Goal: Task Accomplishment & Management: Use online tool/utility

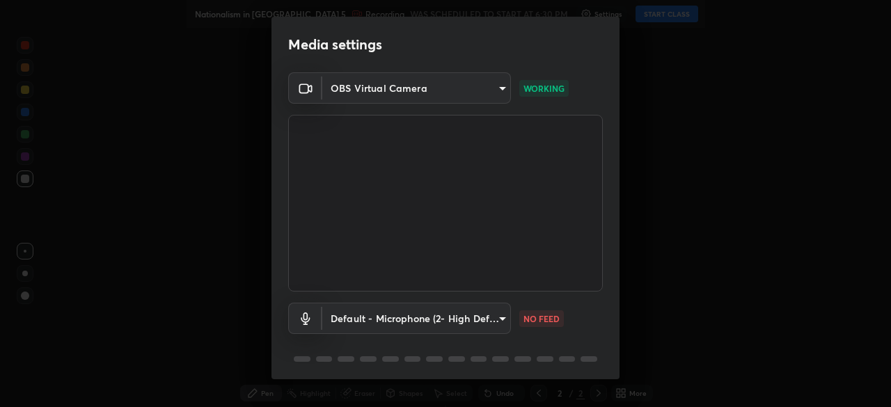
click at [377, 322] on body "Erase all Nationalism in India 5 Recording WAS SCHEDULED TO START AT 6:30 PM Se…" at bounding box center [445, 203] width 891 height 407
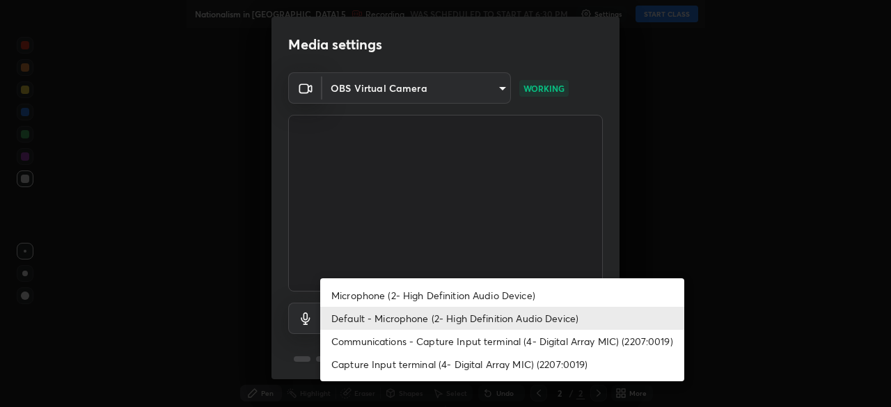
click at [361, 297] on li "Microphone (2- High Definition Audio Device)" at bounding box center [502, 295] width 364 height 23
type input "6f8f5a1267a745d66c66f0d583e94eb6ebd6a1f95b6808f0f32eb4b6e3dea08a"
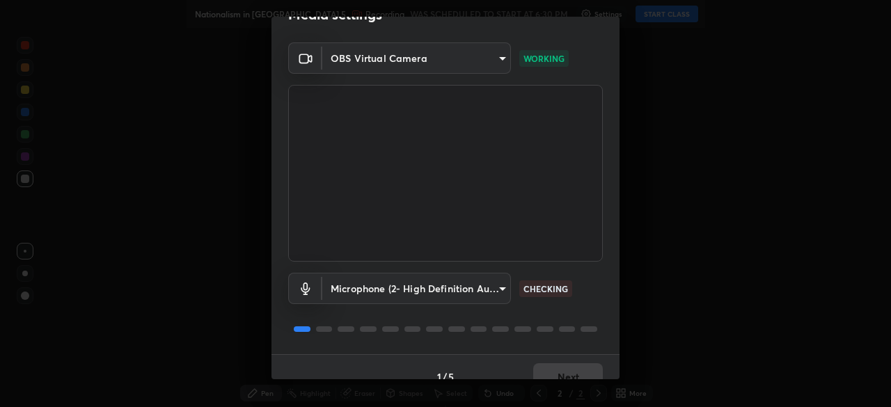
scroll to position [49, 0]
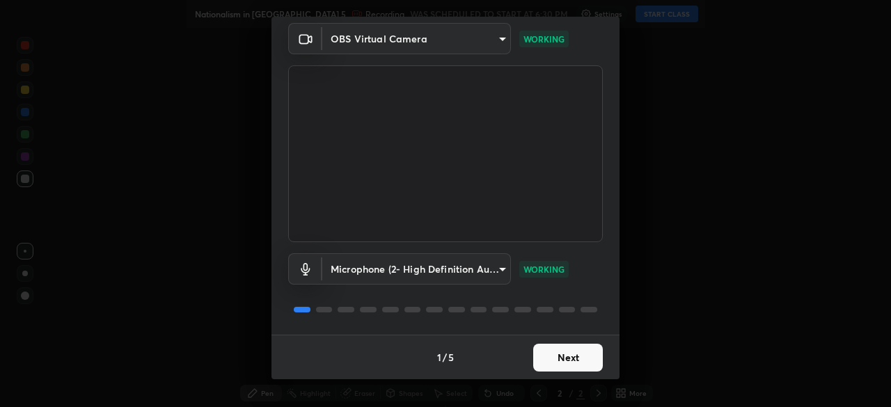
click at [556, 359] on button "Next" at bounding box center [568, 358] width 70 height 28
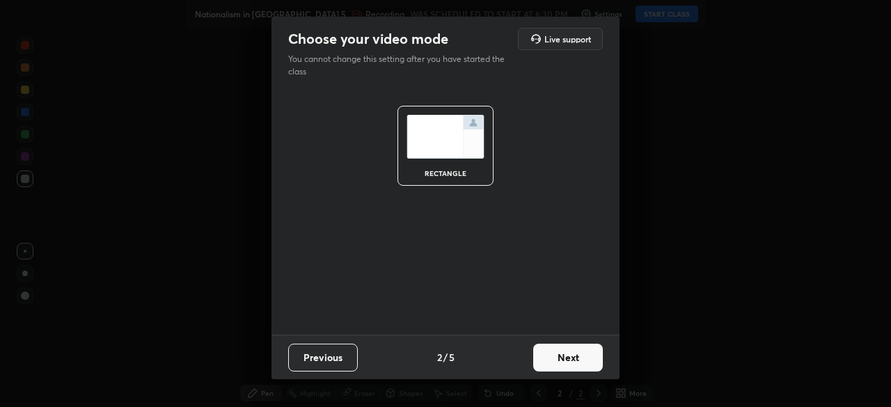
click at [555, 356] on button "Next" at bounding box center [568, 358] width 70 height 28
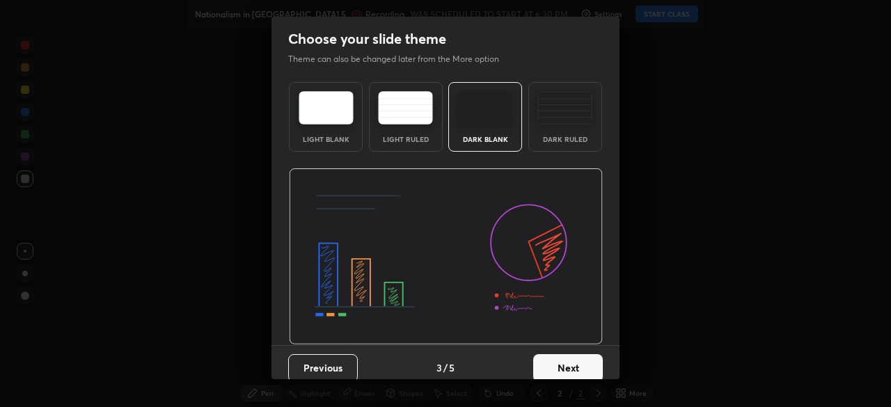
click at [546, 370] on button "Next" at bounding box center [568, 368] width 70 height 28
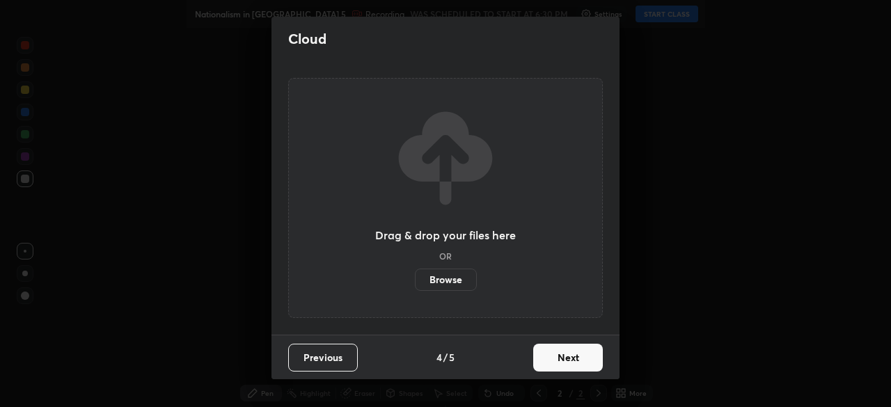
click at [440, 278] on label "Browse" at bounding box center [446, 280] width 62 height 22
click at [415, 278] on input "Browse" at bounding box center [415, 280] width 0 height 22
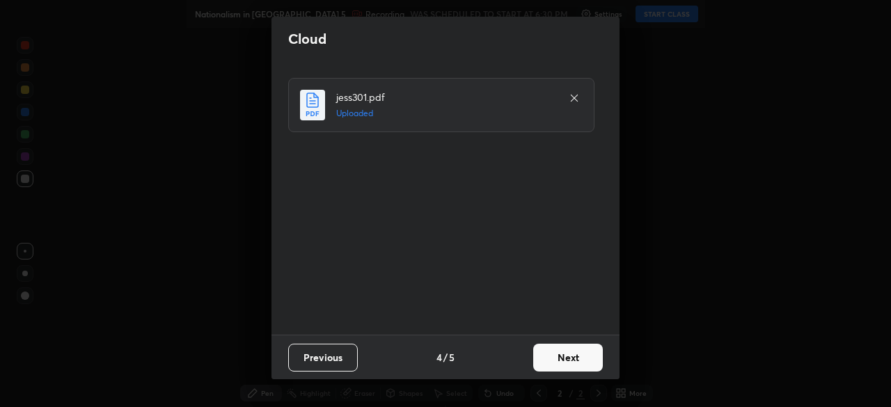
click at [554, 354] on button "Next" at bounding box center [568, 358] width 70 height 28
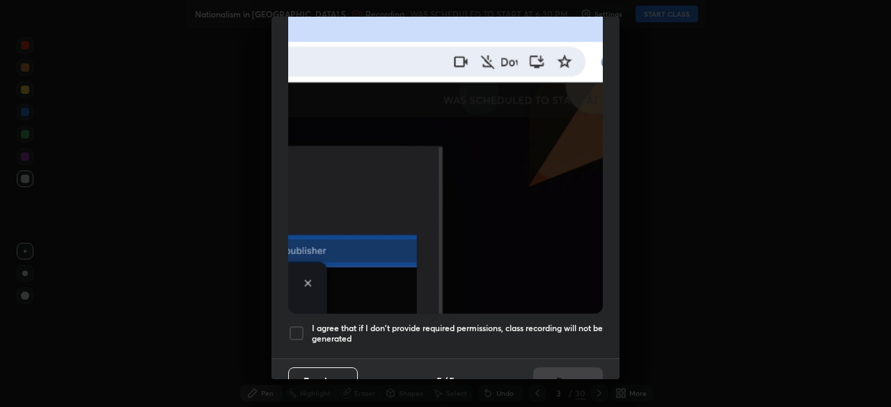
scroll to position [333, 0]
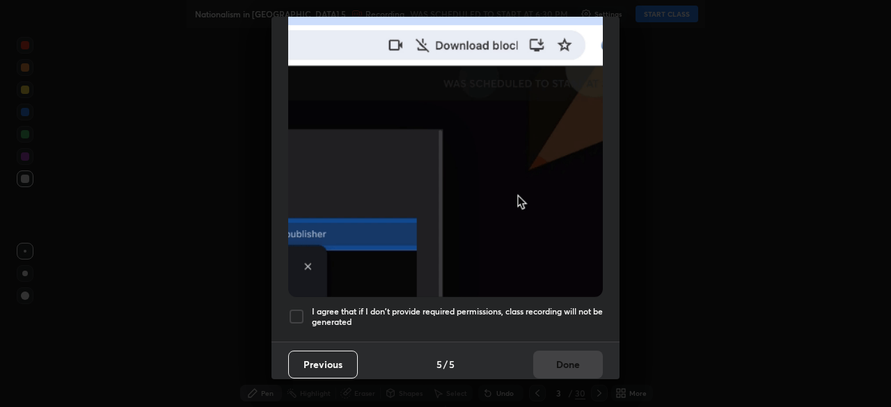
click at [294, 315] on div at bounding box center [296, 316] width 17 height 17
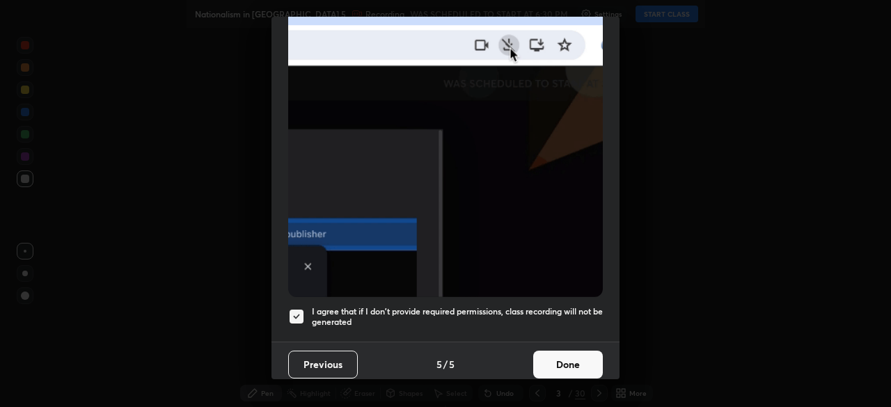
click at [556, 356] on button "Done" at bounding box center [568, 365] width 70 height 28
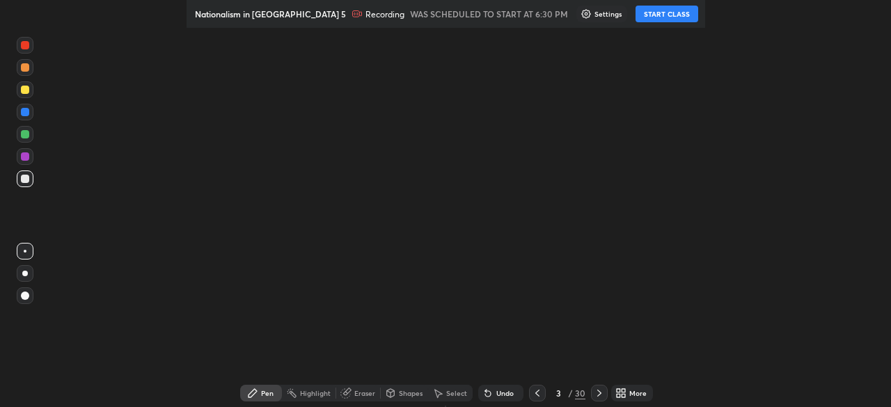
click at [629, 390] on div "Add" at bounding box center [631, 393] width 37 height 17
click at [621, 392] on icon at bounding box center [622, 390] width 3 height 3
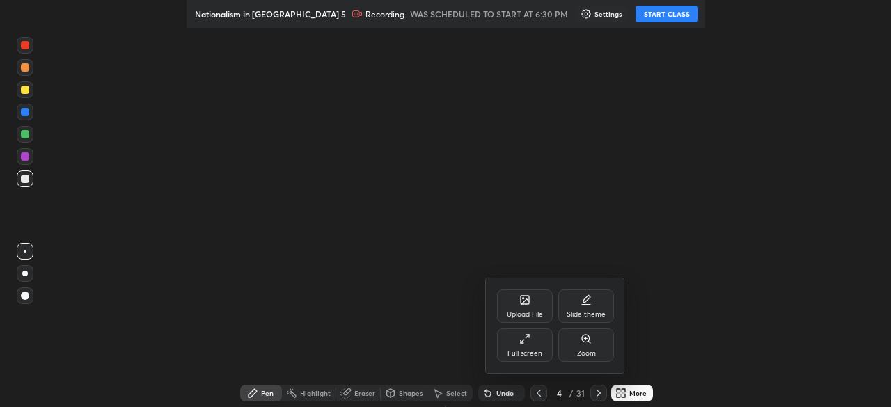
click at [528, 350] on div "Full screen" at bounding box center [524, 353] width 35 height 7
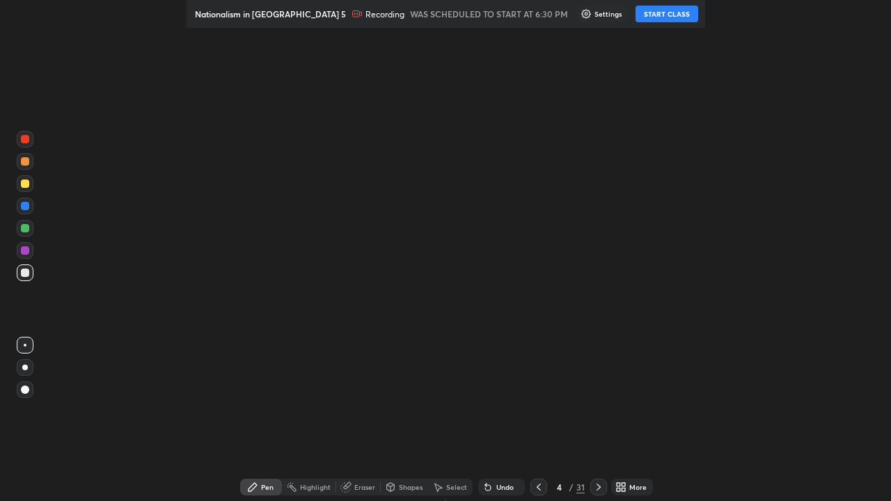
click at [445, 51] on div "Setting up your live class" at bounding box center [445, 250] width 891 height 501
click at [441, 50] on div "Setting up your live class" at bounding box center [445, 250] width 891 height 501
click at [482, 114] on div "Setting up your live class" at bounding box center [445, 250] width 891 height 501
click at [611, 488] on div "More" at bounding box center [632, 487] width 42 height 17
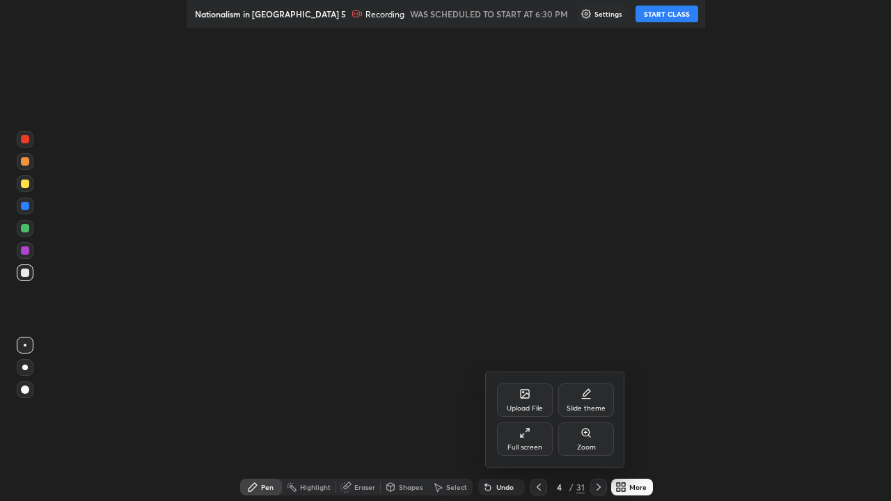
click at [539, 436] on div "Full screen" at bounding box center [525, 438] width 56 height 33
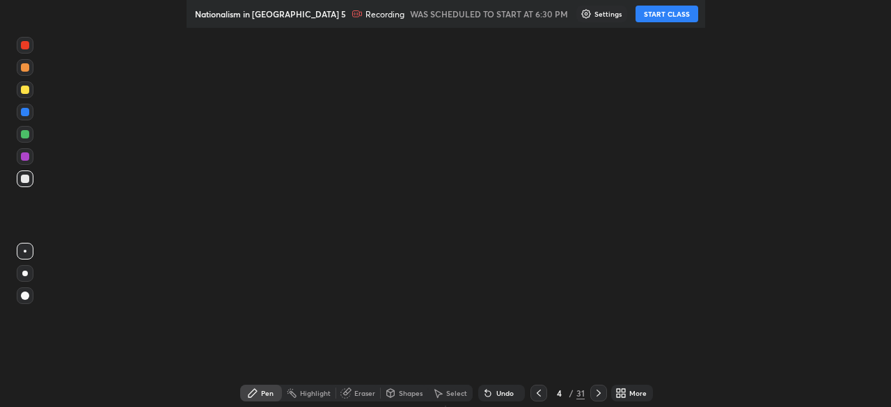
click at [262, 132] on div "Setting up your live class" at bounding box center [445, 203] width 891 height 407
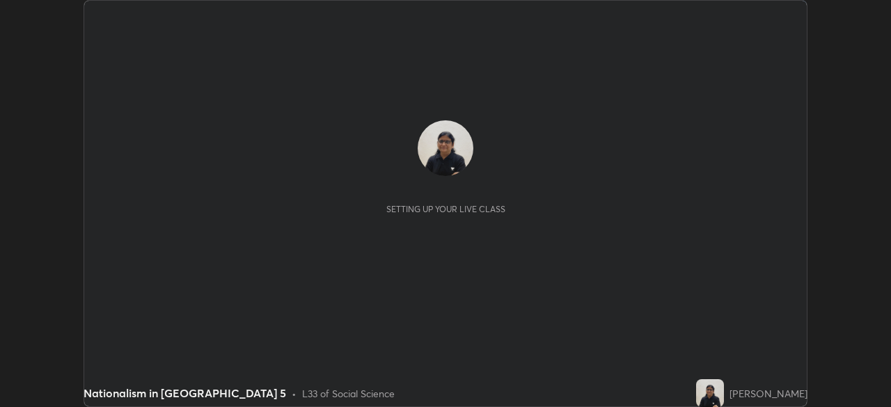
scroll to position [407, 890]
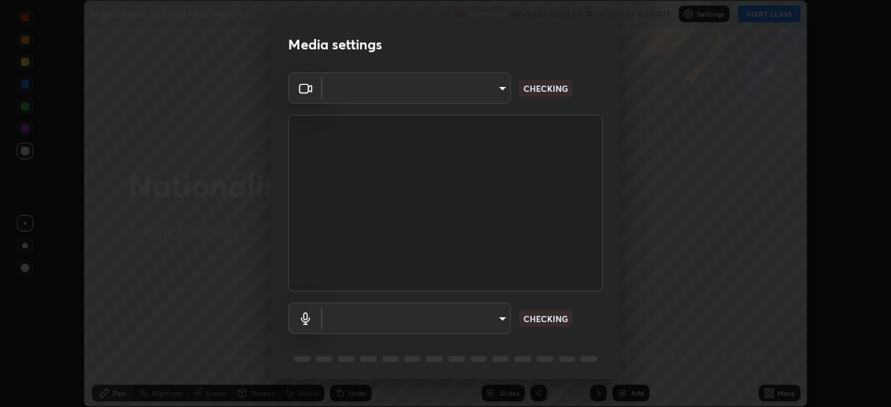
click at [484, 90] on body "Erase all Nationalism in [GEOGRAPHIC_DATA] 5 Recording WAS SCHEDULED TO START A…" at bounding box center [445, 203] width 891 height 407
type input "05730faa116fe893cb3bfff37bc48e03cda79a540a9a2906e08a5a6a13fc8772"
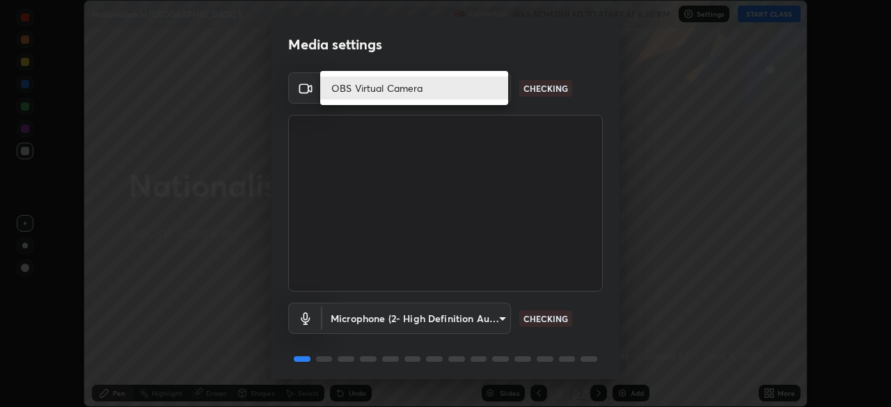
click at [477, 88] on li "OBS Virtual Camera" at bounding box center [414, 88] width 188 height 23
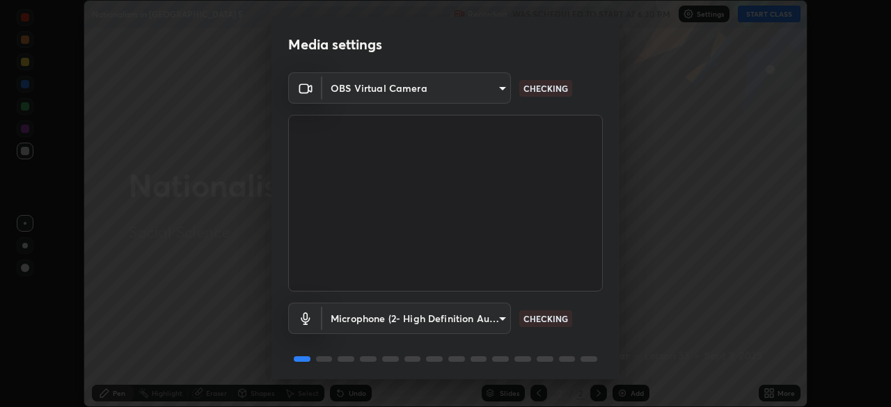
scroll to position [49, 0]
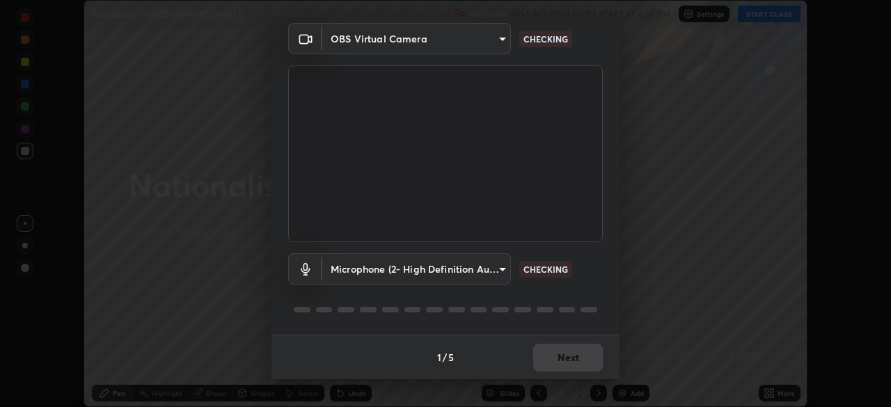
click at [489, 269] on body "Erase all Nationalism in [GEOGRAPHIC_DATA] 5 Recording WAS SCHEDULED TO START A…" at bounding box center [445, 203] width 891 height 407
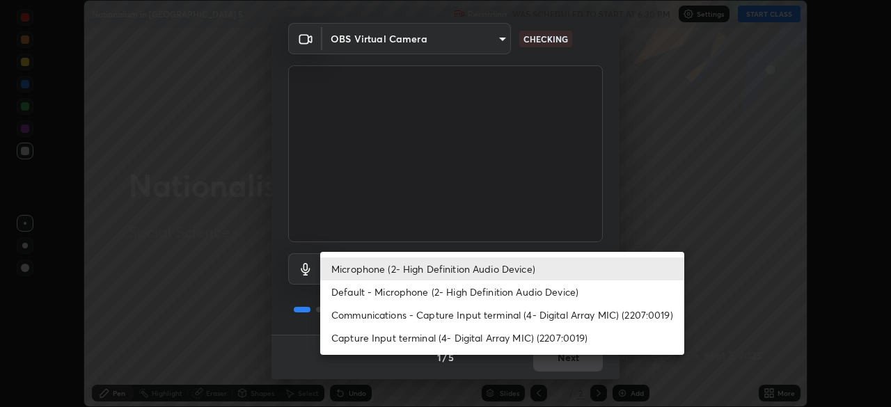
click at [434, 271] on li "Microphone (2- High Definition Audio Device)" at bounding box center [502, 269] width 364 height 23
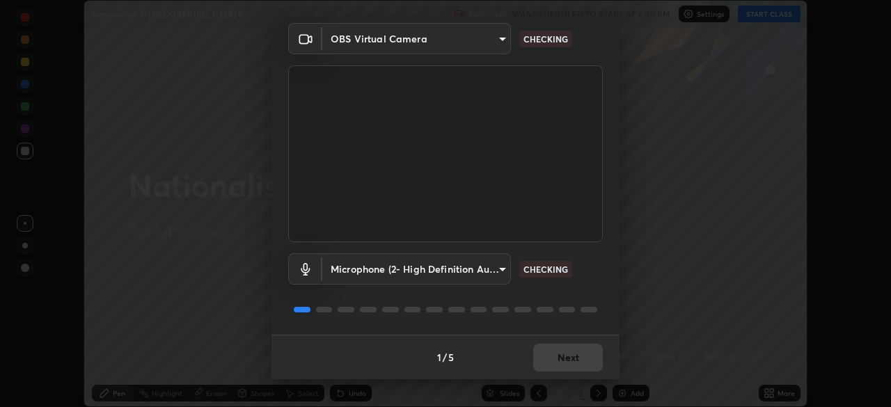
click at [476, 271] on body "Erase all Nationalism in [GEOGRAPHIC_DATA] 5 Recording WAS SCHEDULED TO START A…" at bounding box center [445, 203] width 891 height 407
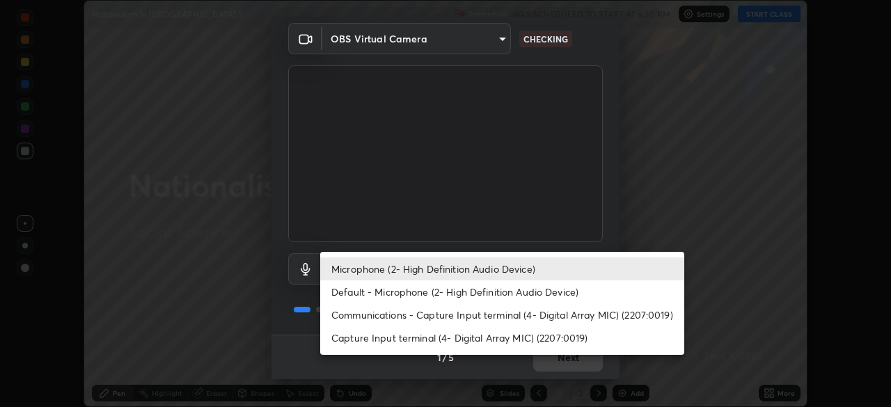
click at [422, 291] on li "Default - Microphone (2- High Definition Audio Device)" at bounding box center [502, 291] width 364 height 23
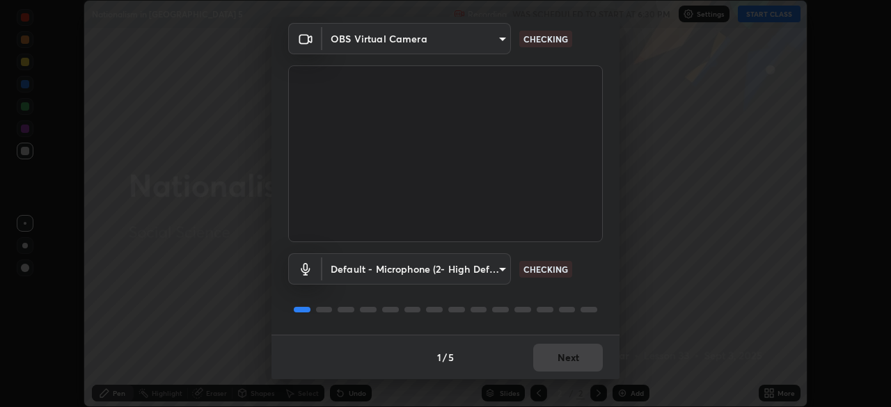
click at [432, 269] on li "Microphone (2- High Definition Audio Device)" at bounding box center [456, 268] width 273 height 13
type input "6f8f5a1267a745d66c66f0d583e94eb6ebd6a1f95b6808f0f32eb4b6e3dea08a"
click at [423, 272] on body "Erase all Nationalism in [GEOGRAPHIC_DATA] 5 Recording WAS SCHEDULED TO START A…" at bounding box center [445, 203] width 891 height 407
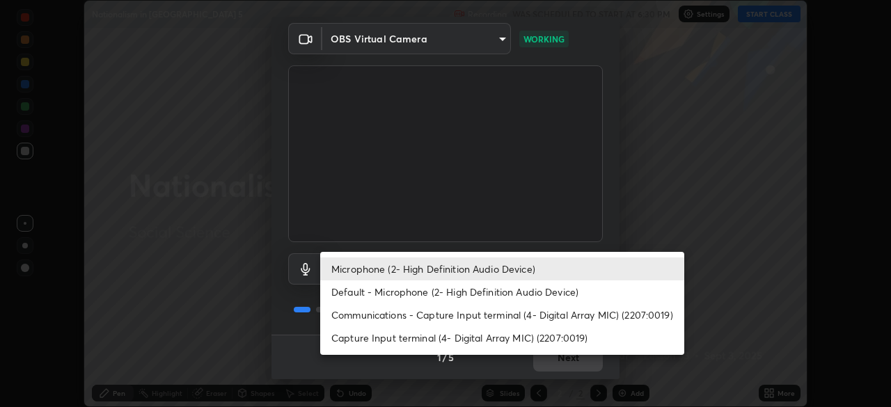
click at [422, 263] on li "Microphone (2- High Definition Audio Device)" at bounding box center [502, 269] width 364 height 23
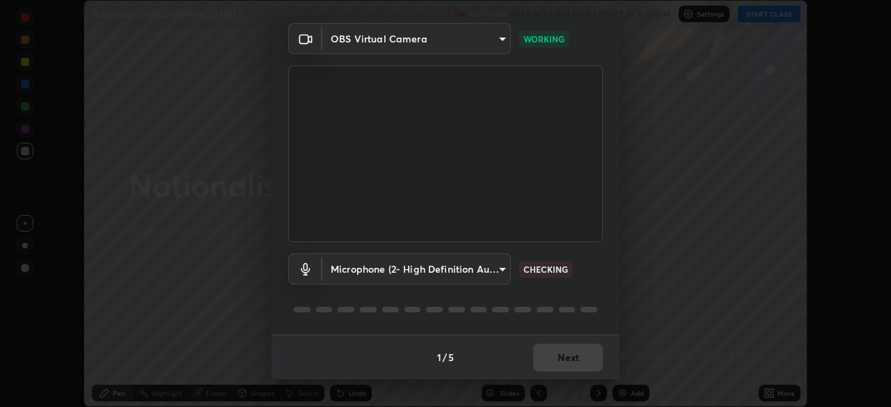
click at [570, 358] on div "1 / 5 Next" at bounding box center [445, 357] width 348 height 45
click at [569, 359] on div "1 / 5 Next" at bounding box center [445, 357] width 348 height 45
click at [567, 359] on div "1 / 5 Next" at bounding box center [445, 357] width 348 height 45
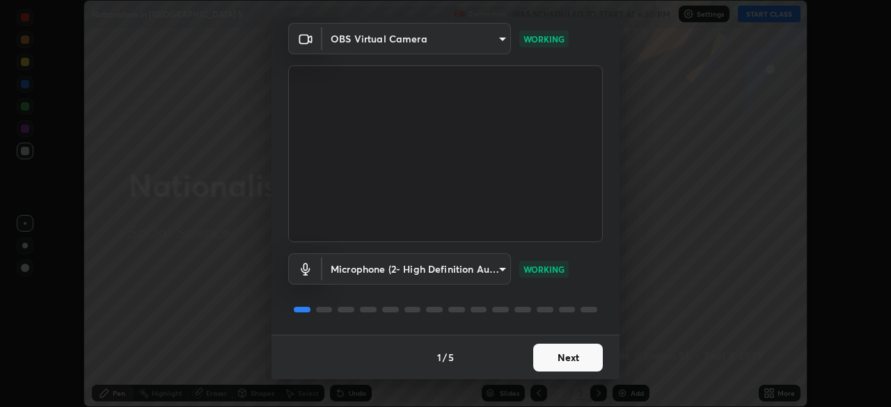
click at [567, 359] on button "Next" at bounding box center [568, 358] width 70 height 28
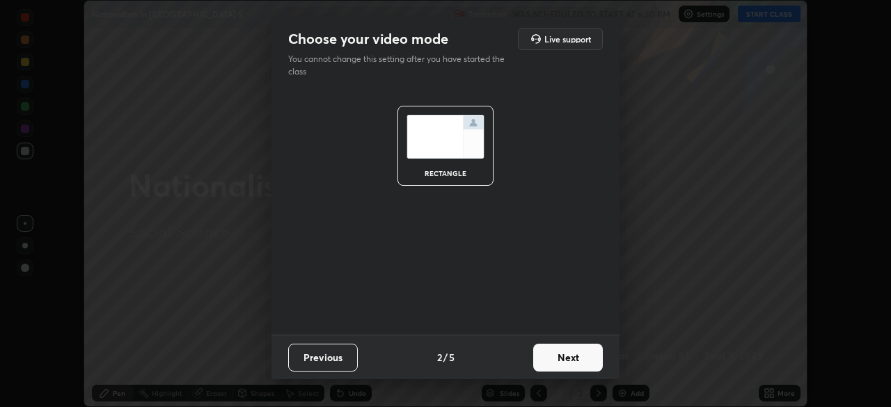
scroll to position [0, 0]
click at [567, 359] on button "Next" at bounding box center [568, 358] width 70 height 28
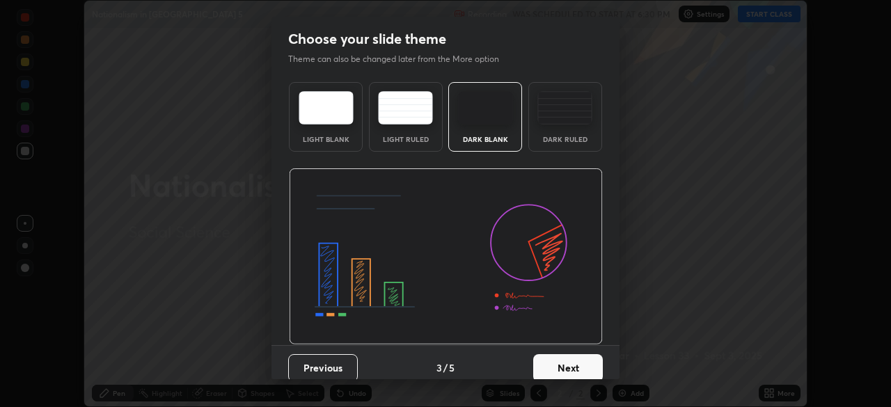
click at [567, 359] on button "Next" at bounding box center [568, 368] width 70 height 28
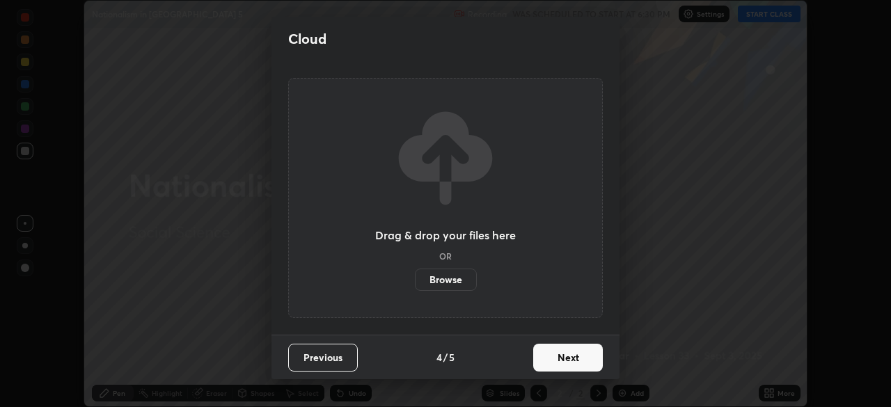
click at [569, 362] on button "Next" at bounding box center [568, 358] width 70 height 28
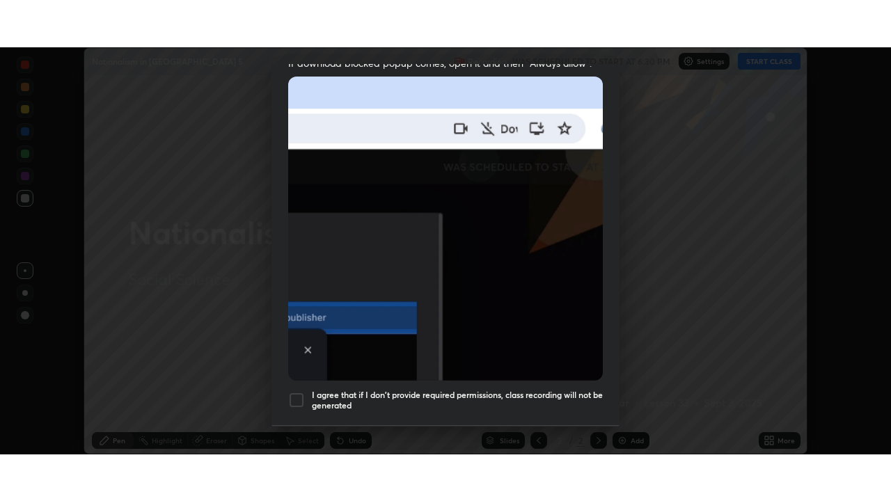
scroll to position [333, 0]
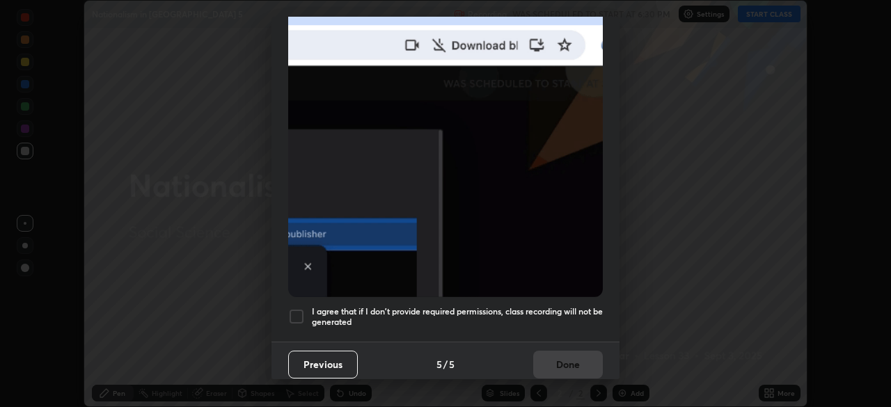
click at [305, 315] on div "I agree that if I don't provide required permissions, class recording will not …" at bounding box center [445, 316] width 315 height 17
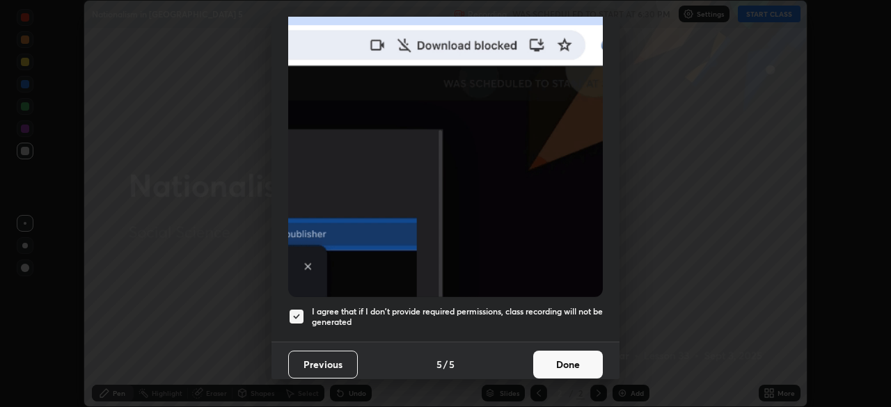
click at [564, 351] on button "Done" at bounding box center [568, 365] width 70 height 28
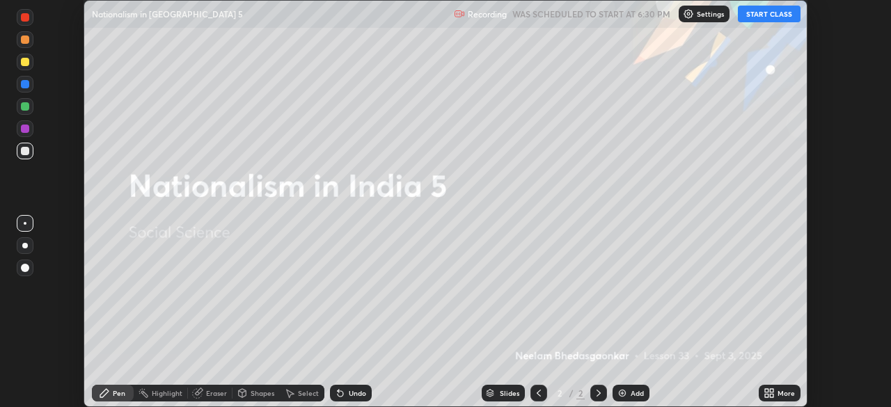
click at [759, 15] on button "START CLASS" at bounding box center [769, 14] width 63 height 17
click at [781, 395] on div "More" at bounding box center [785, 393] width 17 height 7
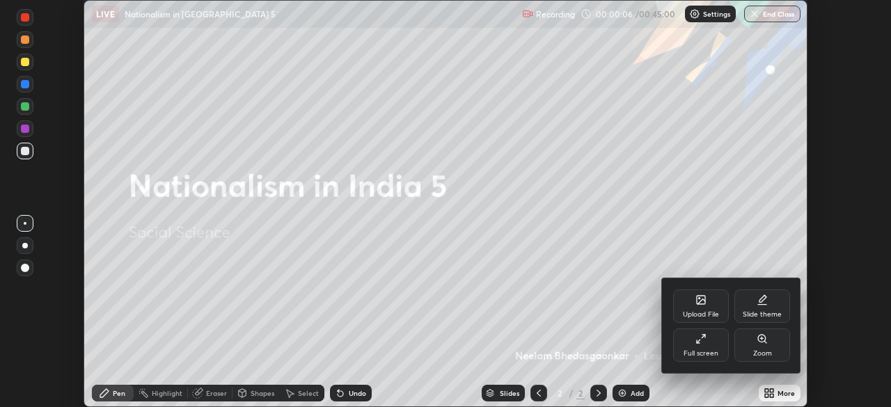
click at [710, 340] on div "Full screen" at bounding box center [701, 344] width 56 height 33
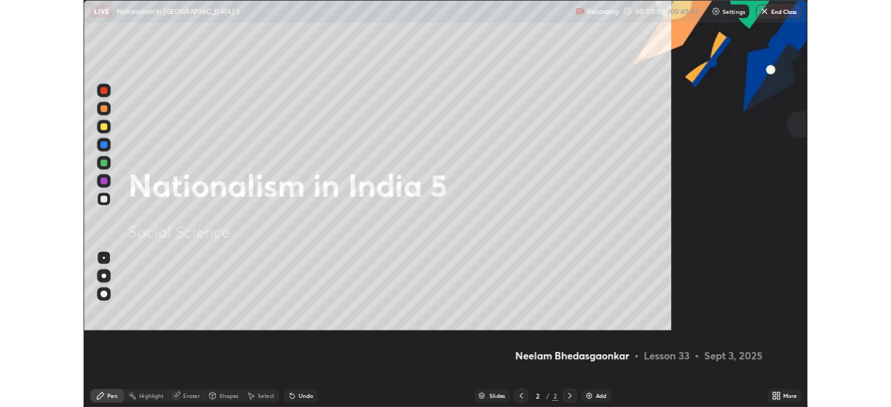
scroll to position [501, 891]
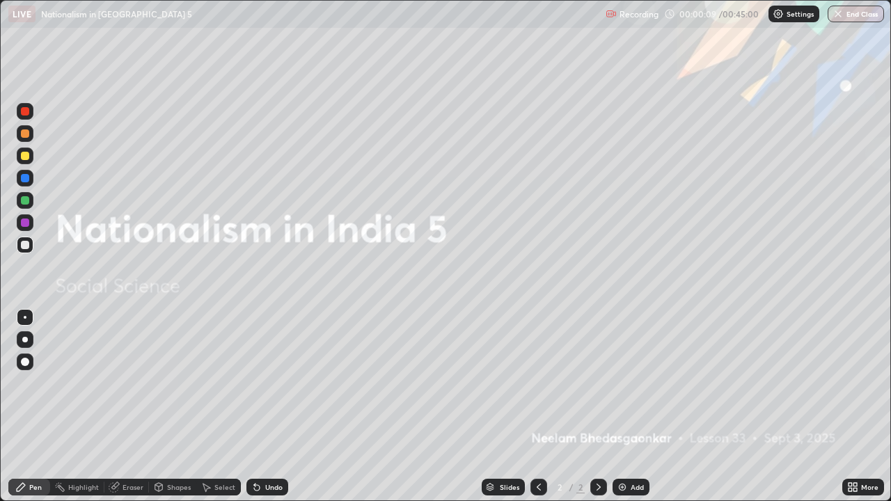
click at [856, 406] on icon at bounding box center [854, 489] width 3 height 3
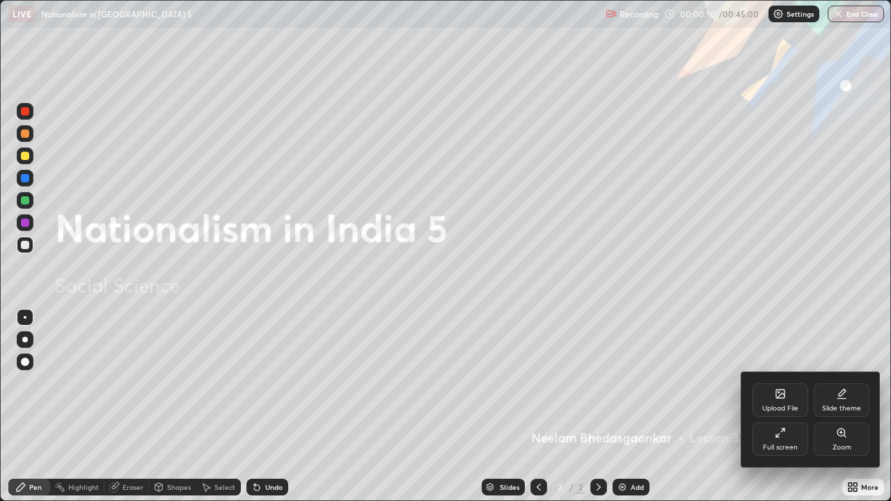
click at [761, 398] on div "Upload File" at bounding box center [780, 399] width 56 height 33
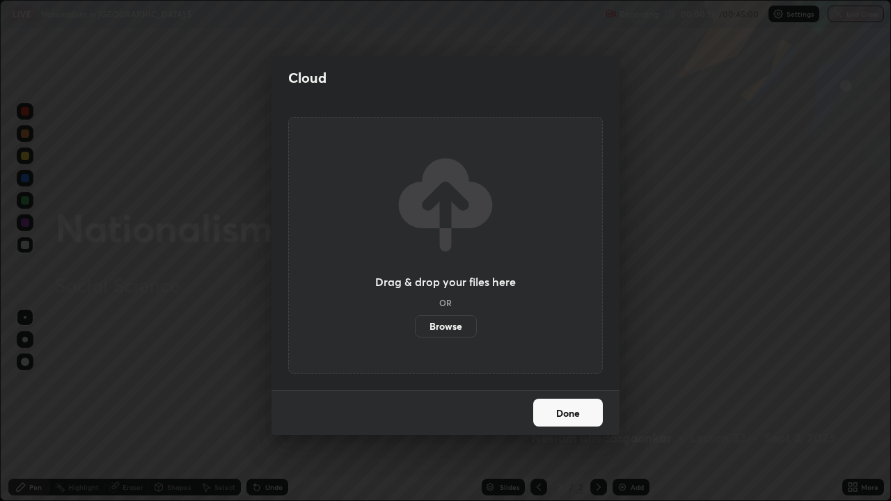
click at [465, 325] on label "Browse" at bounding box center [446, 326] width 62 height 22
click at [415, 325] on input "Browse" at bounding box center [415, 326] width 0 height 22
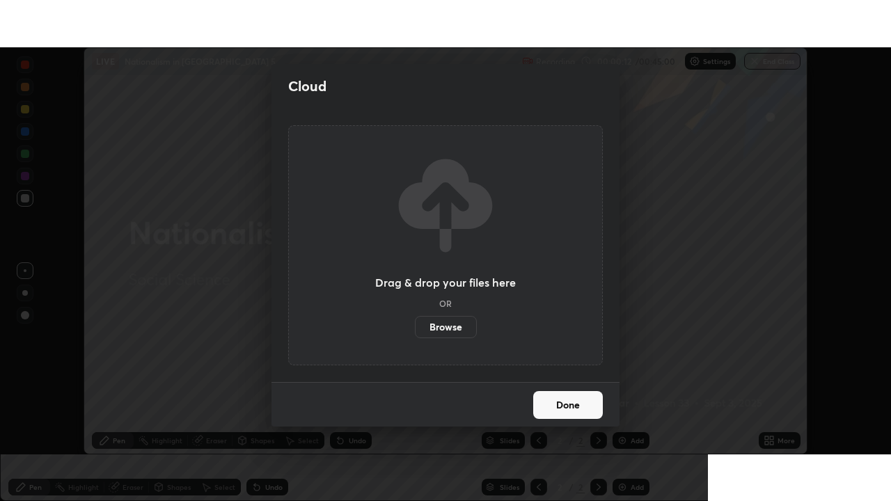
scroll to position [69188, 68704]
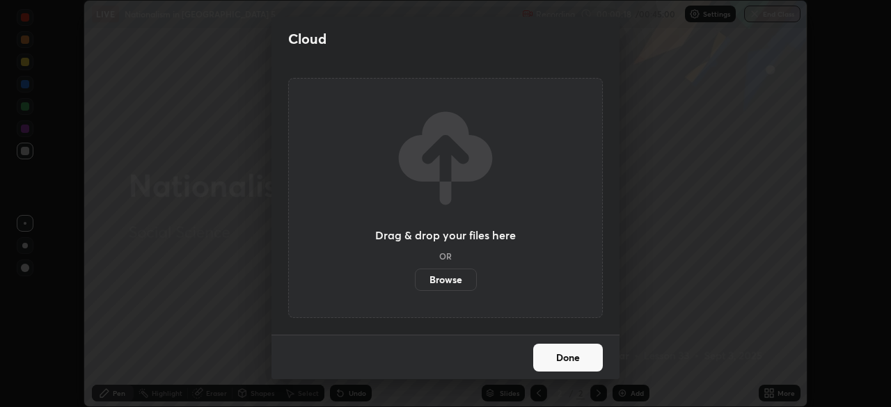
click at [438, 272] on label "Browse" at bounding box center [446, 280] width 62 height 22
click at [415, 272] on input "Browse" at bounding box center [415, 280] width 0 height 22
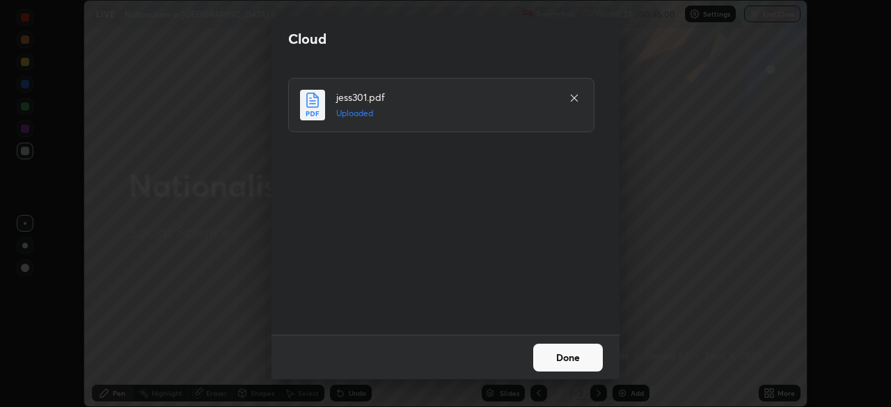
click at [557, 364] on button "Done" at bounding box center [568, 358] width 70 height 28
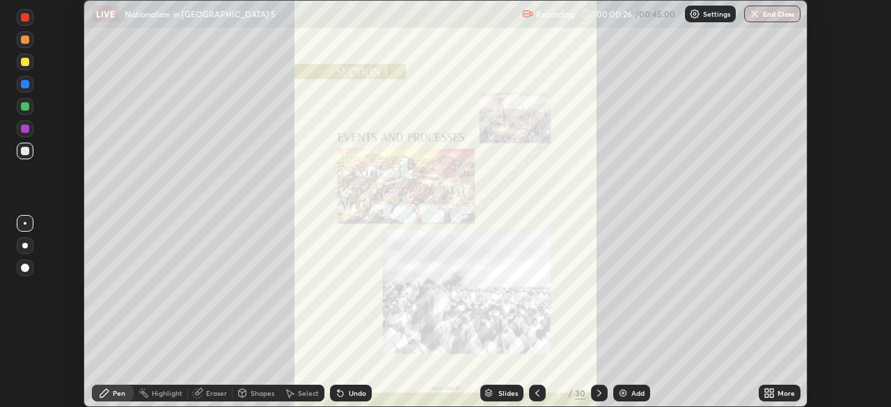
click at [773, 394] on icon at bounding box center [771, 395] width 3 height 3
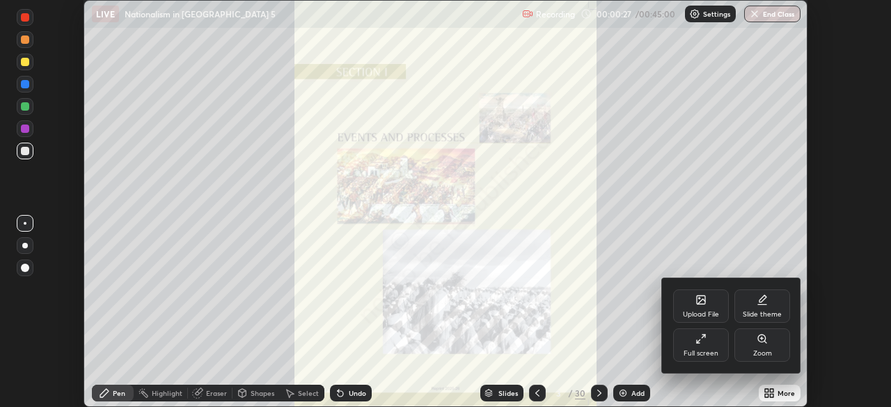
click at [706, 342] on icon at bounding box center [700, 338] width 11 height 11
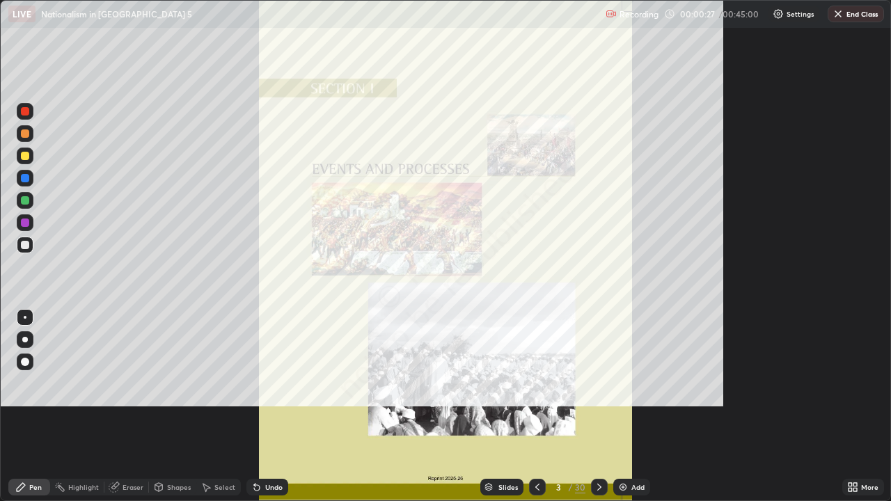
scroll to position [501, 891]
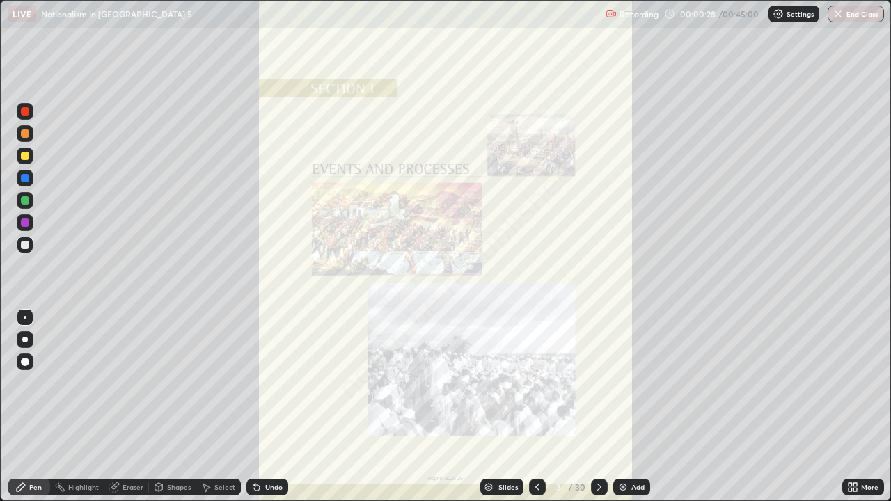
click at [493, 406] on div "Slides" at bounding box center [501, 487] width 43 height 17
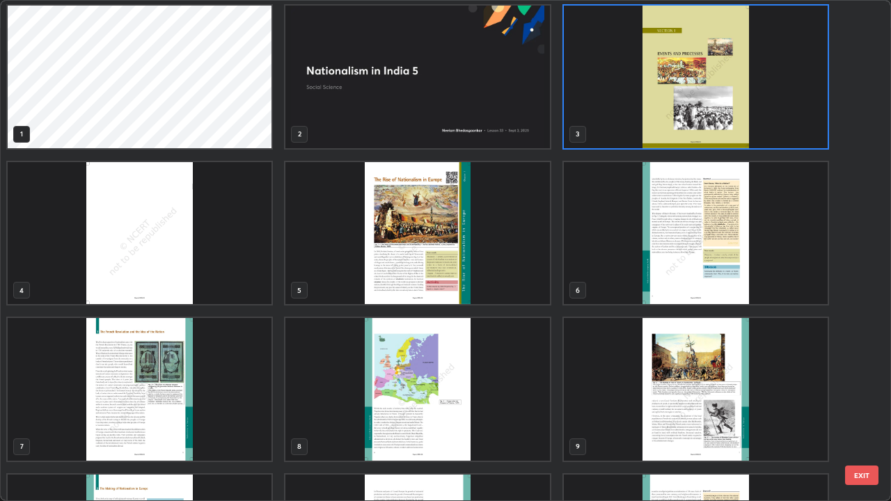
scroll to position [0, 0]
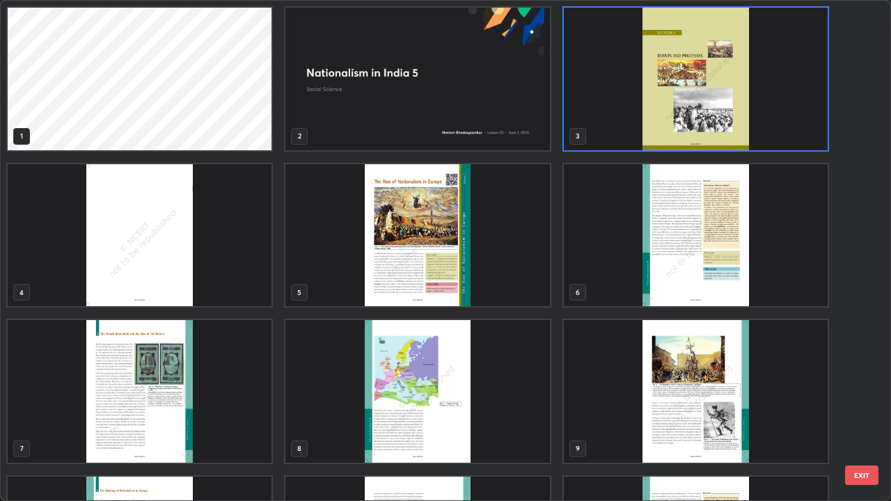
click at [260, 361] on img "grid" at bounding box center [140, 391] width 264 height 143
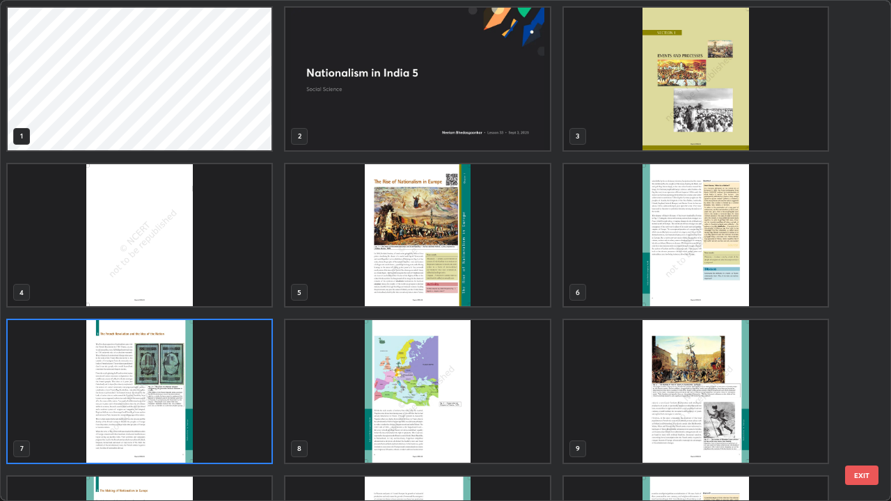
click at [853, 406] on button "EXIT" at bounding box center [861, 475] width 33 height 19
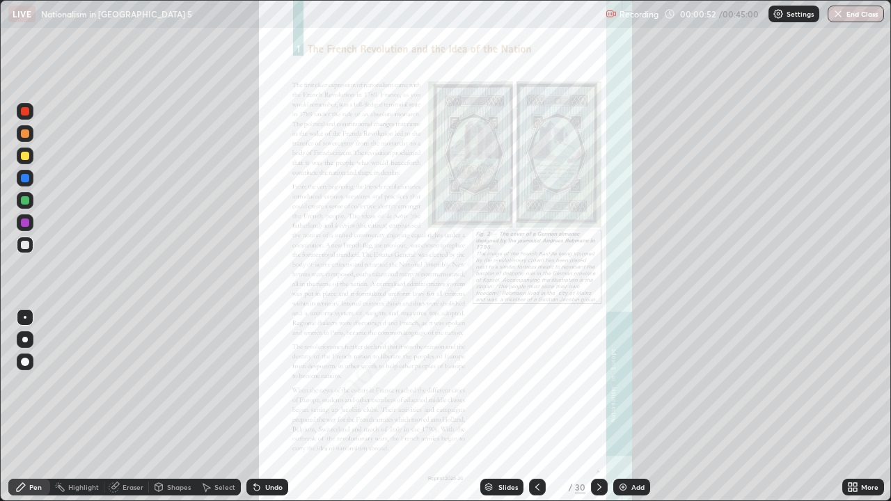
click at [489, 406] on icon at bounding box center [488, 485] width 7 height 3
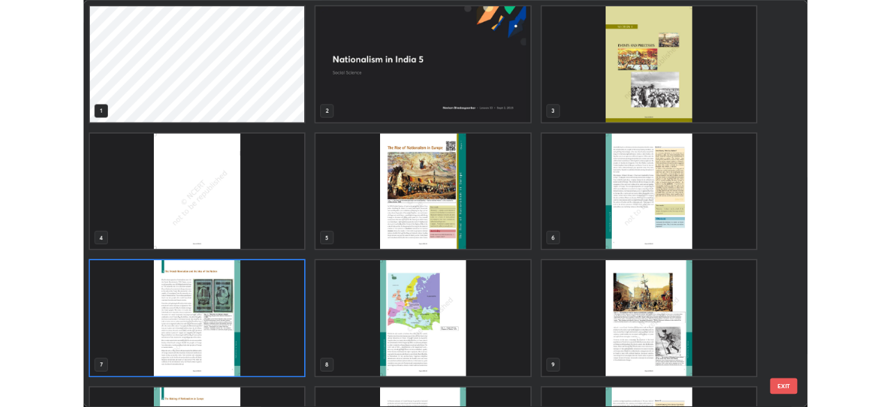
scroll to position [496, 882]
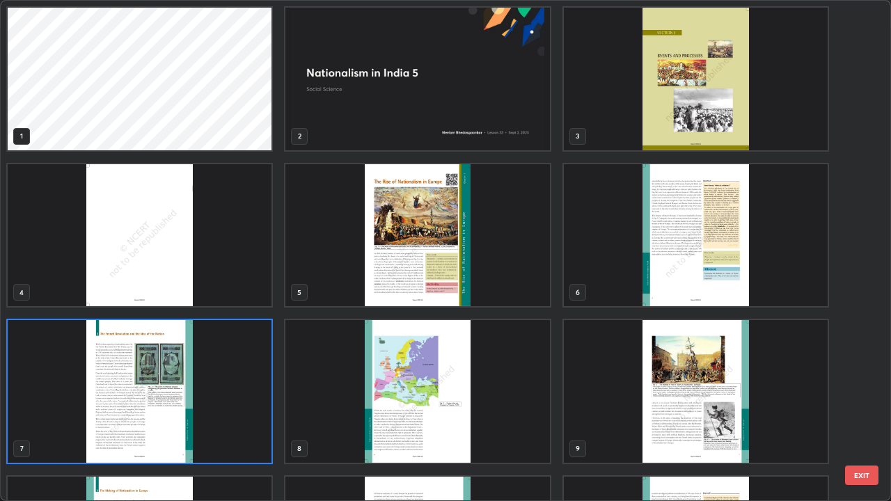
click at [853, 406] on button "EXIT" at bounding box center [861, 475] width 33 height 19
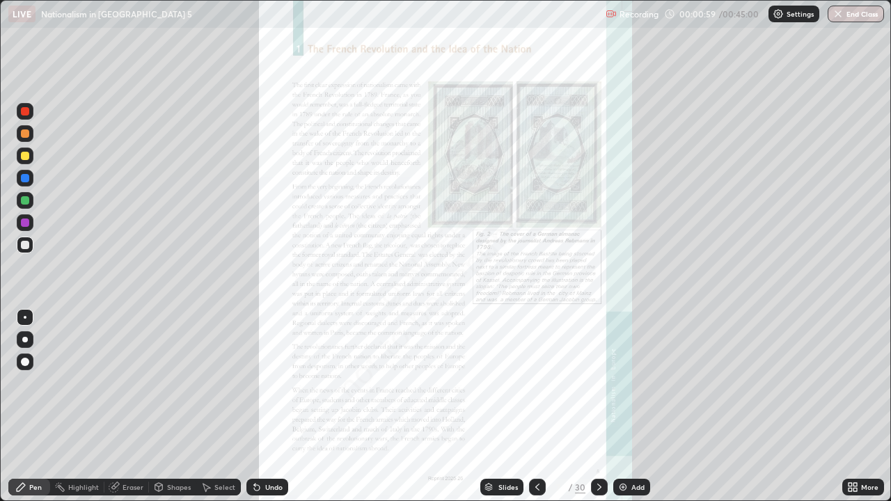
click at [858, 406] on div "More" at bounding box center [863, 487] width 42 height 17
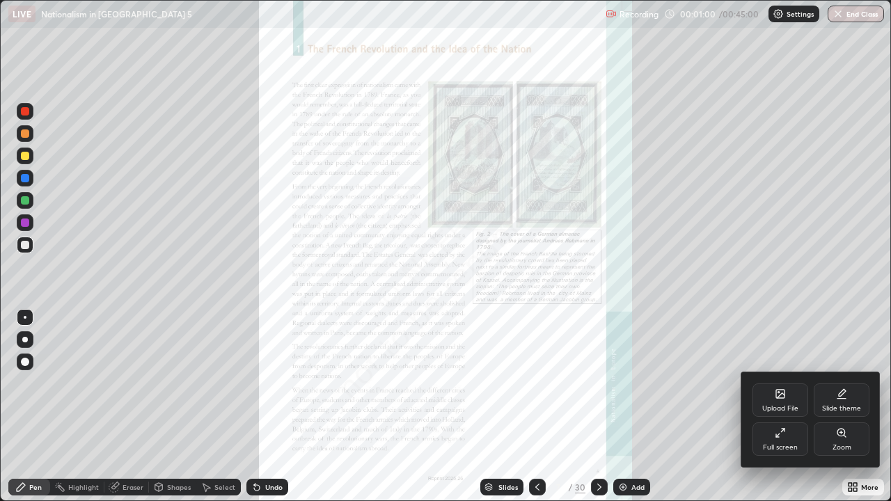
click at [784, 406] on icon at bounding box center [780, 432] width 11 height 11
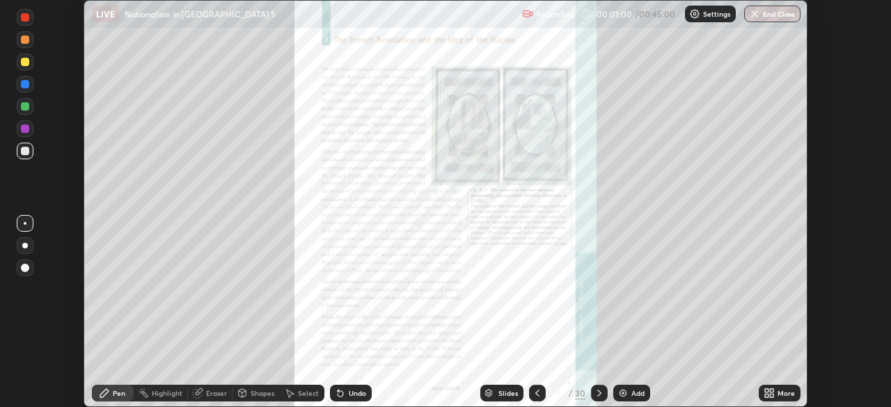
scroll to position [69188, 68704]
click at [779, 390] on div "More" at bounding box center [785, 393] width 17 height 7
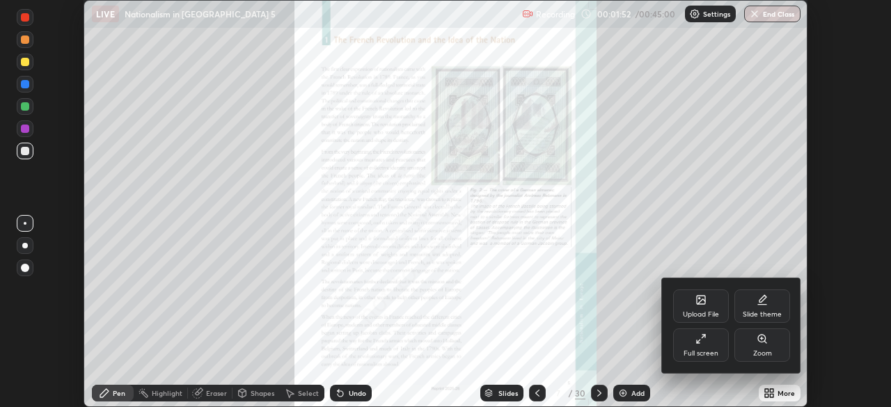
click at [704, 309] on div "Upload File" at bounding box center [701, 306] width 56 height 33
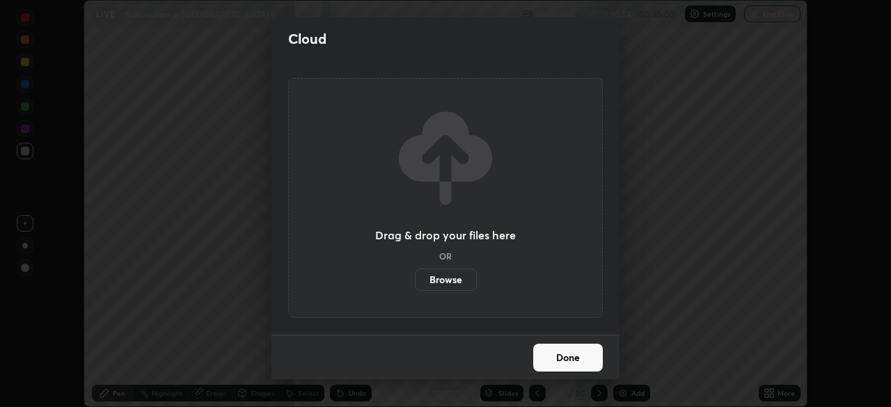
click at [458, 270] on label "Browse" at bounding box center [446, 280] width 62 height 22
click at [415, 270] on input "Browse" at bounding box center [415, 280] width 0 height 22
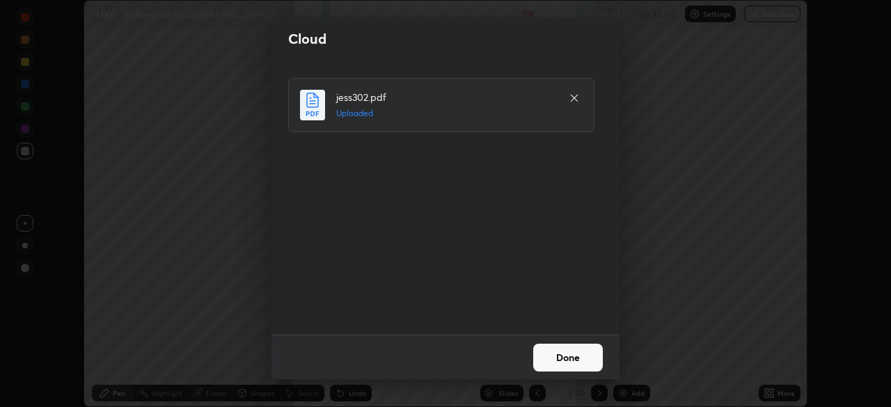
click at [578, 365] on button "Done" at bounding box center [568, 358] width 70 height 28
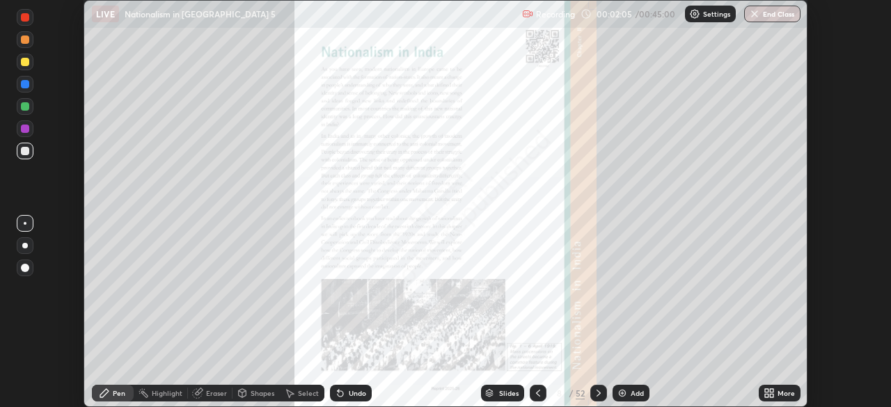
click at [510, 386] on div "Slides" at bounding box center [502, 393] width 43 height 17
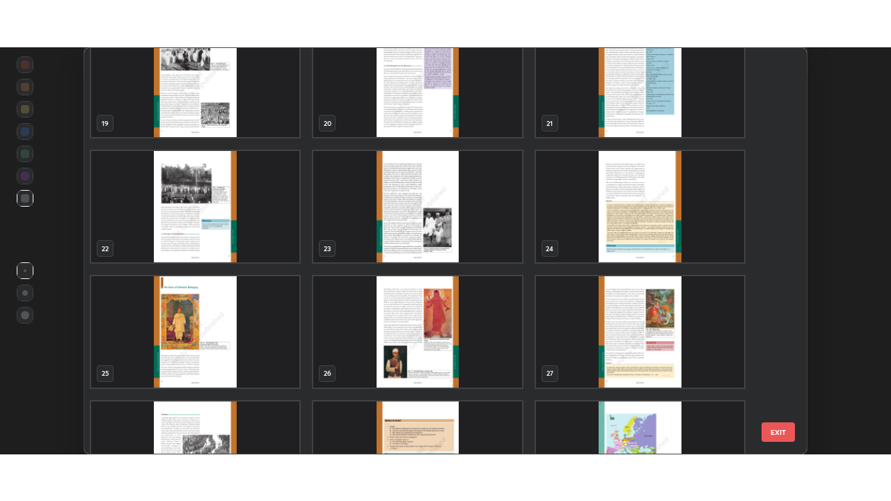
scroll to position [780, 0]
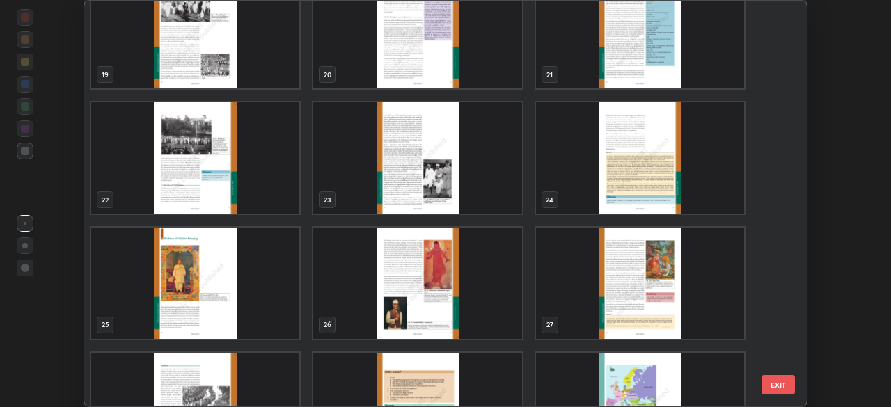
click at [270, 159] on img "grid" at bounding box center [195, 157] width 208 height 111
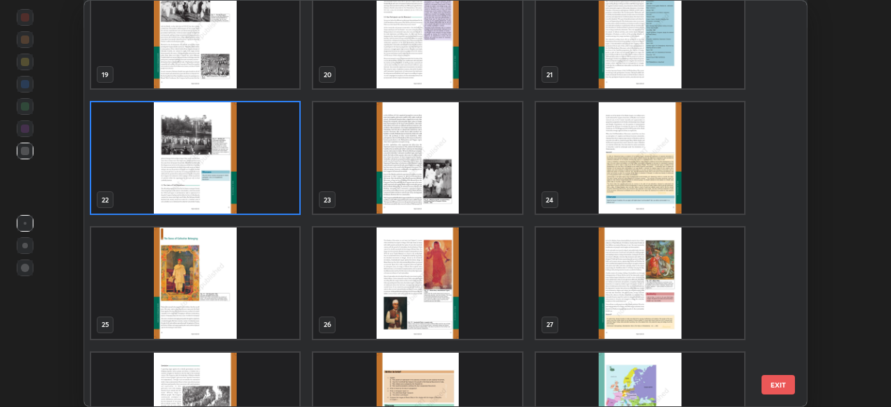
click at [274, 169] on img "grid" at bounding box center [195, 157] width 208 height 111
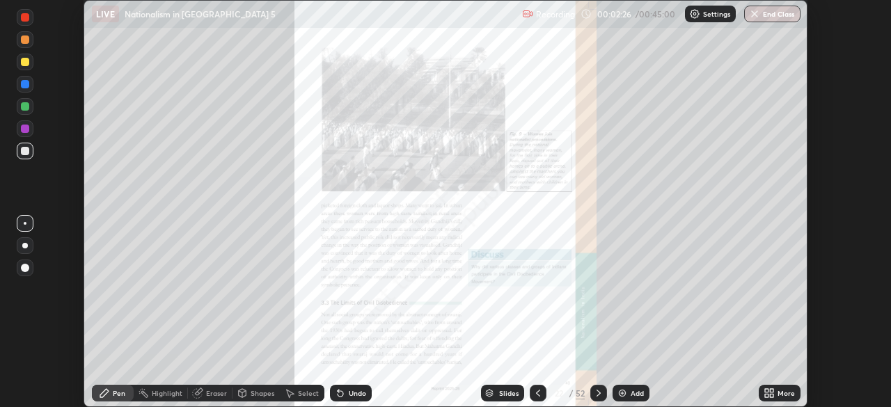
click at [788, 399] on div "More" at bounding box center [780, 393] width 42 height 17
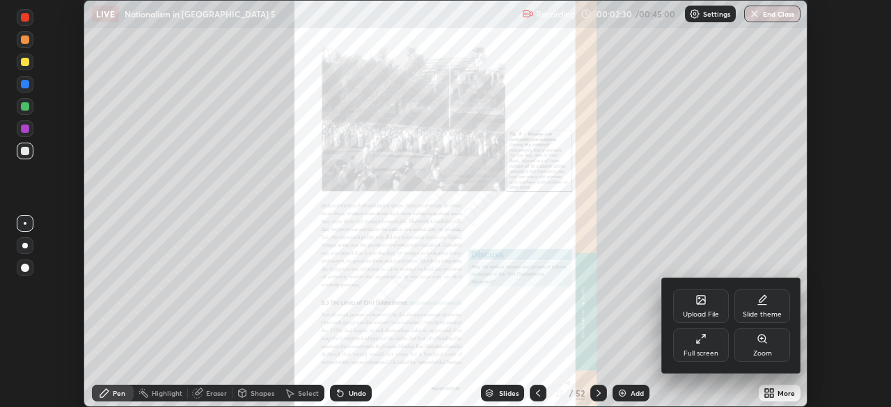
click at [711, 340] on div "Full screen" at bounding box center [701, 344] width 56 height 33
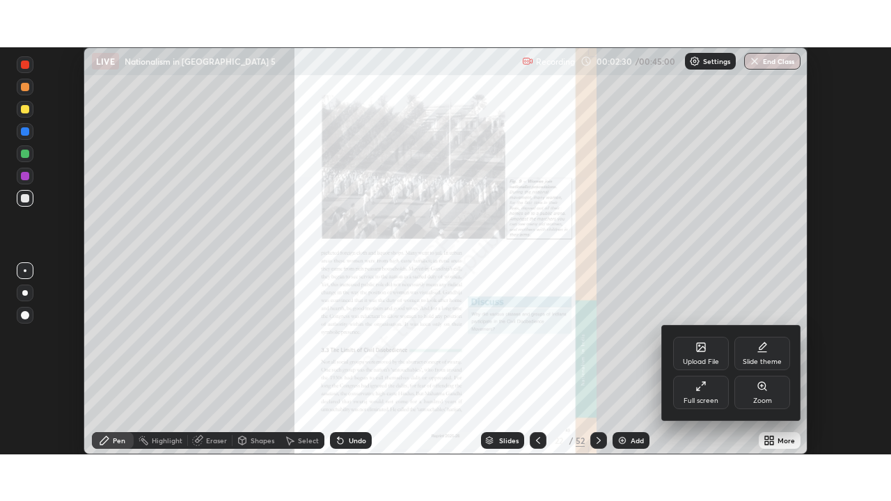
scroll to position [501, 891]
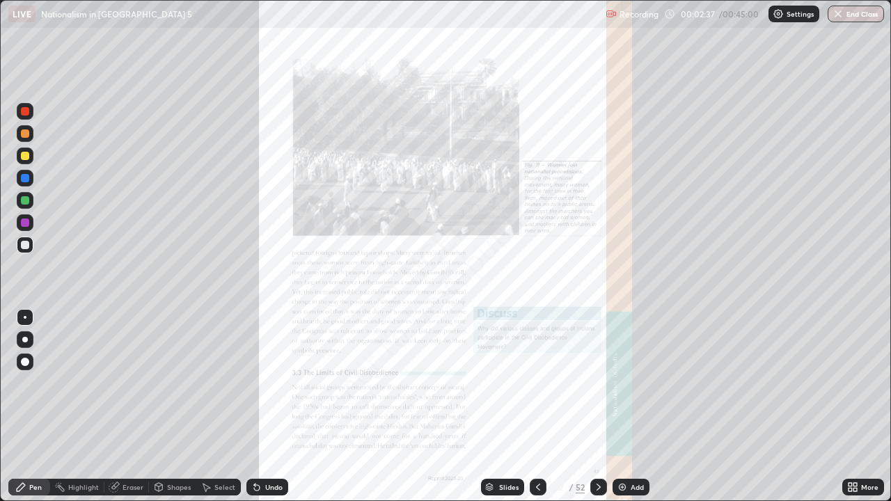
click at [537, 406] on icon at bounding box center [538, 487] width 4 height 7
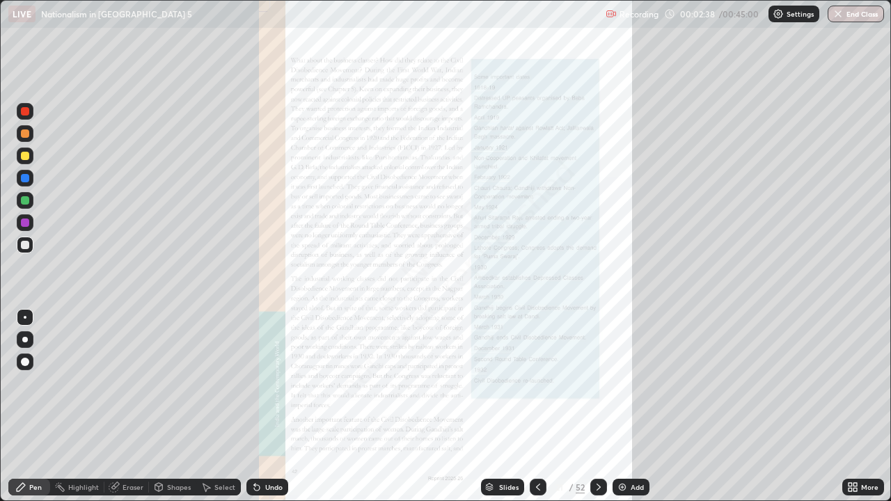
click at [24, 109] on div at bounding box center [25, 111] width 8 height 8
click at [537, 406] on icon at bounding box center [537, 487] width 11 height 11
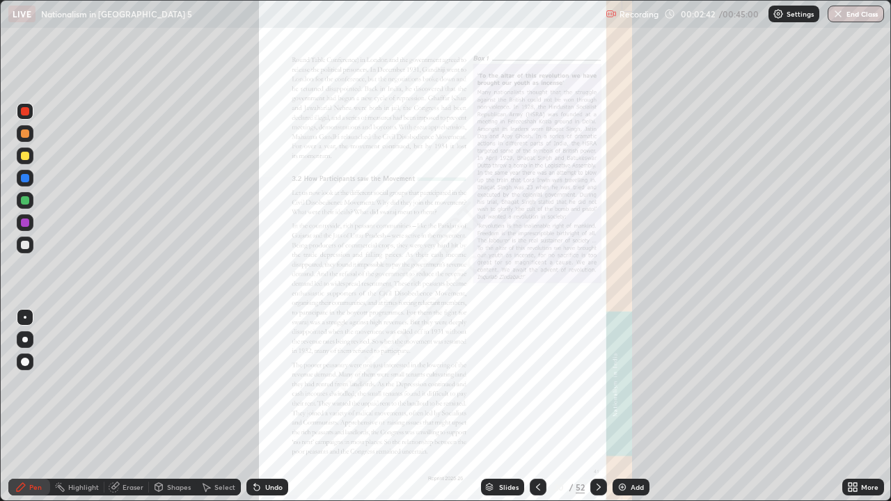
click at [536, 406] on icon at bounding box center [537, 487] width 11 height 11
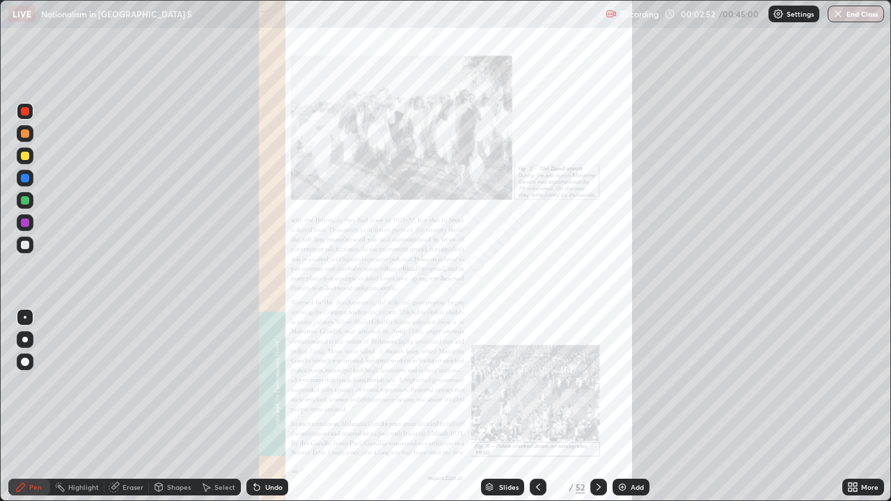
click at [538, 406] on icon at bounding box center [538, 487] width 4 height 7
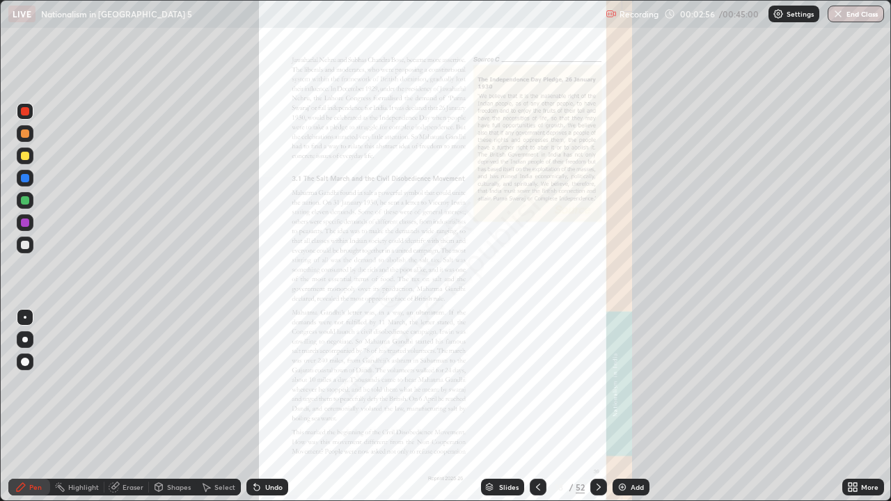
click at [539, 406] on icon at bounding box center [538, 487] width 4 height 7
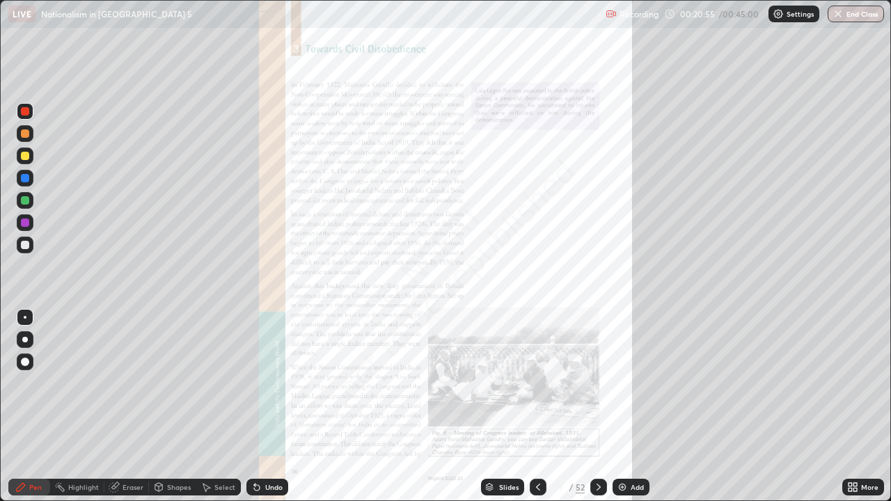
click at [858, 406] on div "More" at bounding box center [863, 487] width 42 height 17
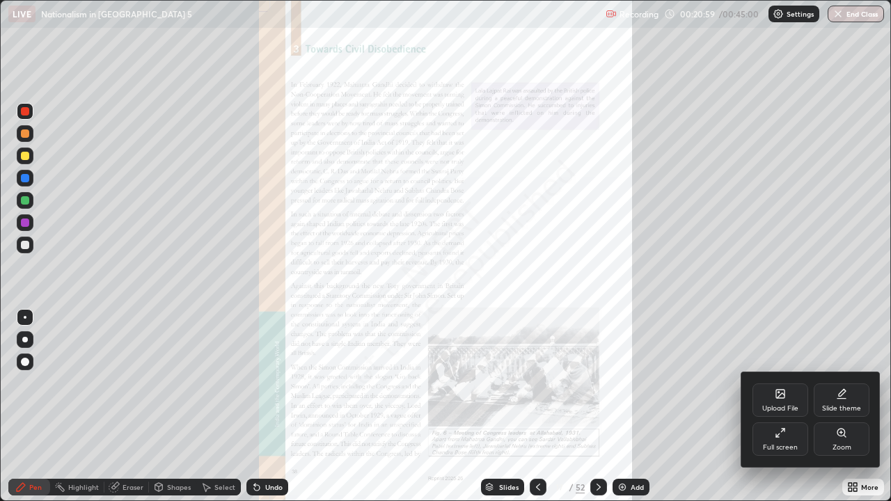
click at [596, 406] on div at bounding box center [445, 250] width 891 height 501
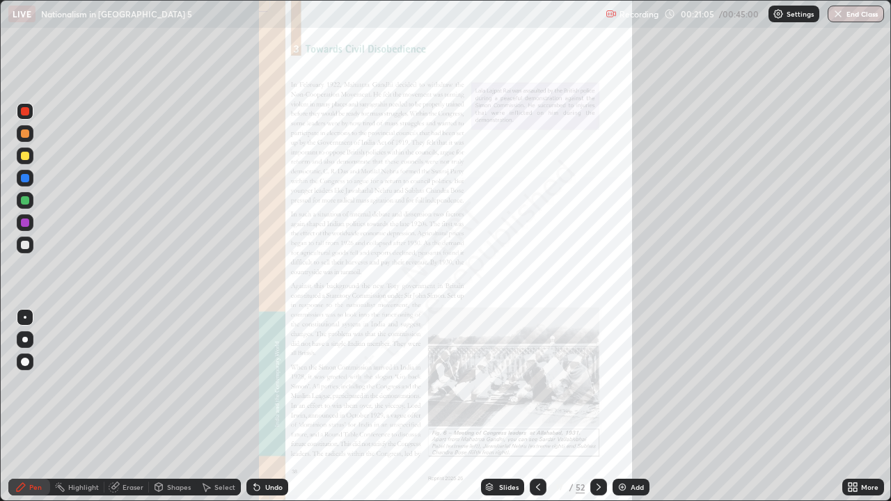
click at [597, 406] on icon at bounding box center [598, 487] width 11 height 11
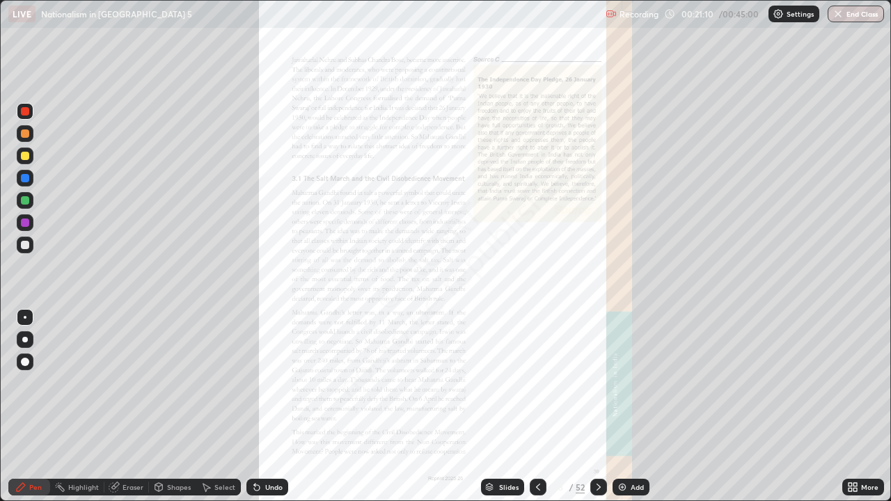
click at [596, 406] on icon at bounding box center [598, 487] width 11 height 11
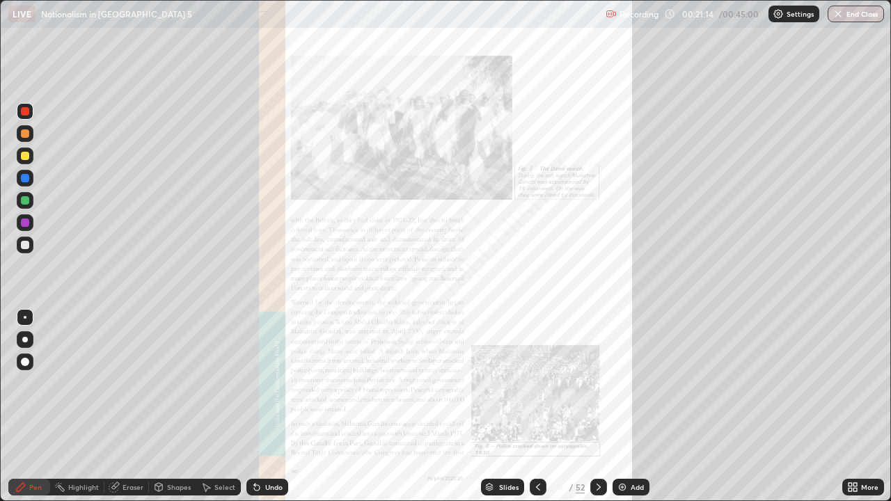
click at [856, 406] on icon at bounding box center [854, 484] width 3 height 3
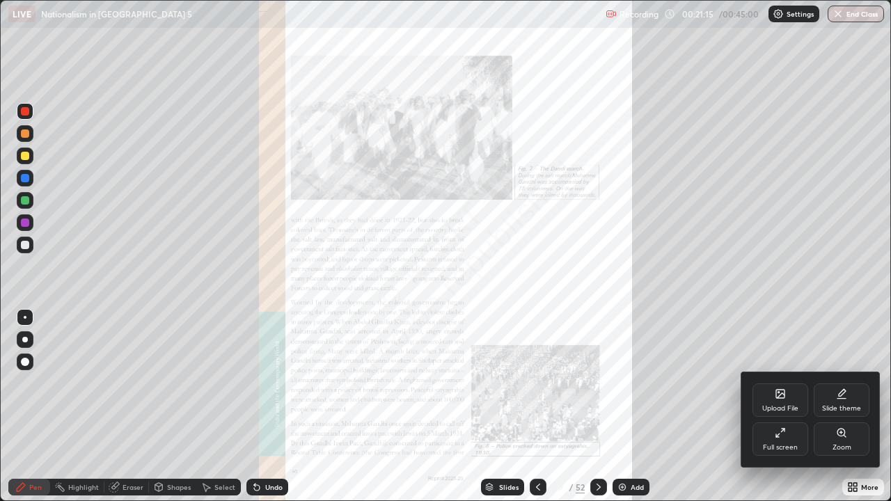
click at [834, 406] on div "Zoom" at bounding box center [841, 447] width 19 height 7
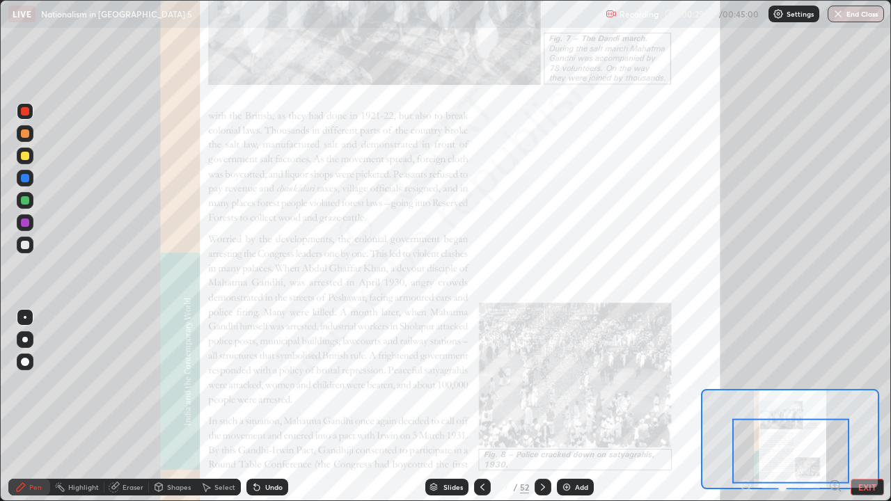
click at [543, 406] on icon at bounding box center [542, 487] width 11 height 11
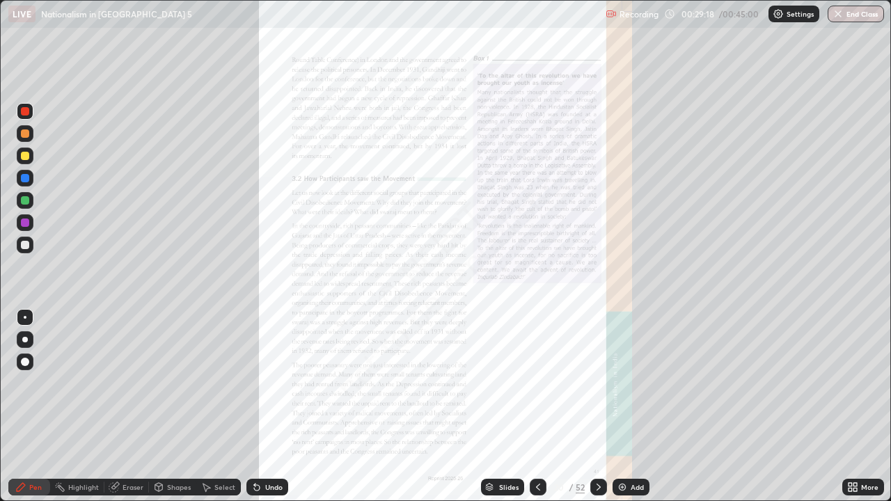
click at [843, 406] on div "More" at bounding box center [863, 487] width 42 height 17
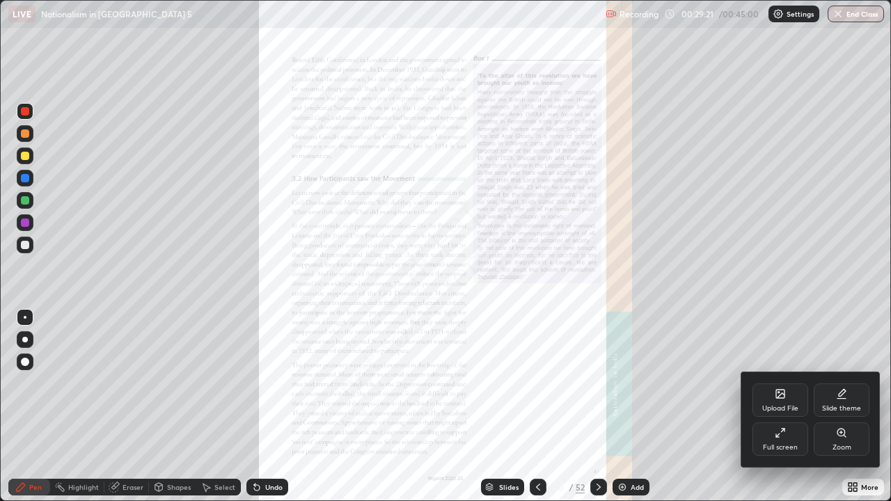
click at [837, 406] on div "Zoom" at bounding box center [841, 447] width 19 height 7
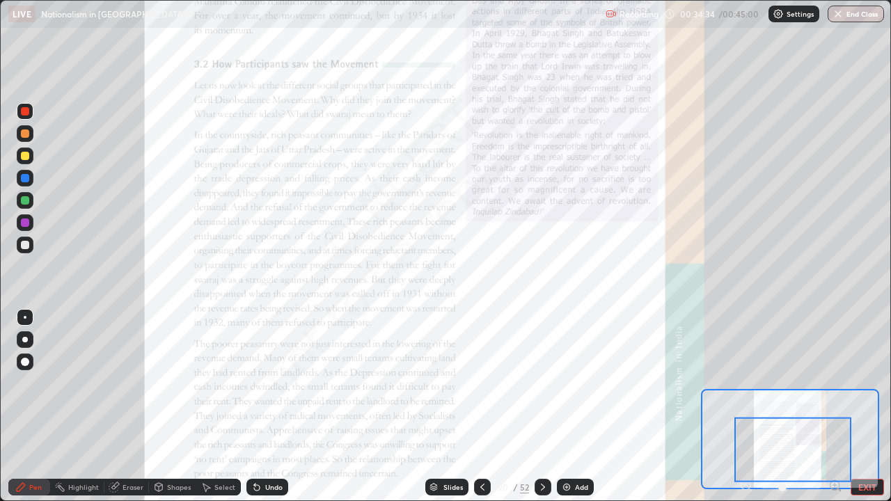
click at [736, 406] on div at bounding box center [792, 449] width 117 height 65
click at [738, 406] on div at bounding box center [792, 449] width 117 height 65
click at [541, 406] on icon at bounding box center [542, 487] width 11 height 11
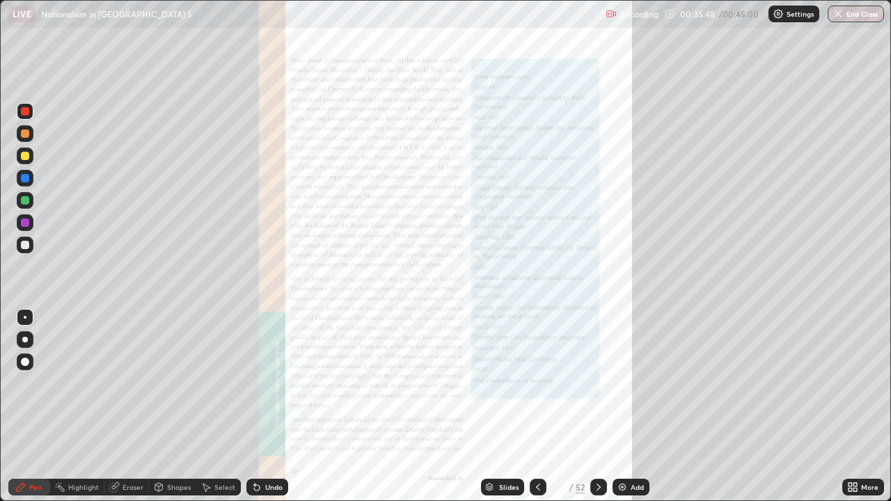
click at [860, 406] on div "More" at bounding box center [863, 487] width 42 height 17
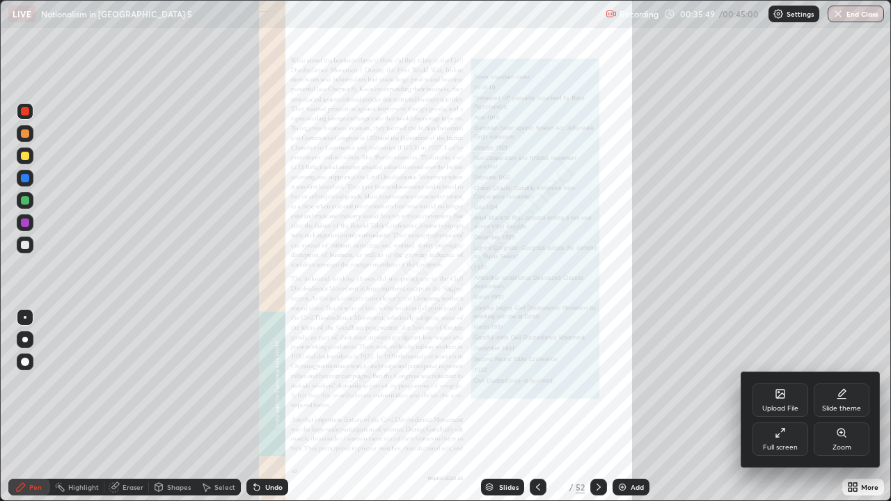
click at [841, 406] on icon at bounding box center [841, 433] width 8 height 8
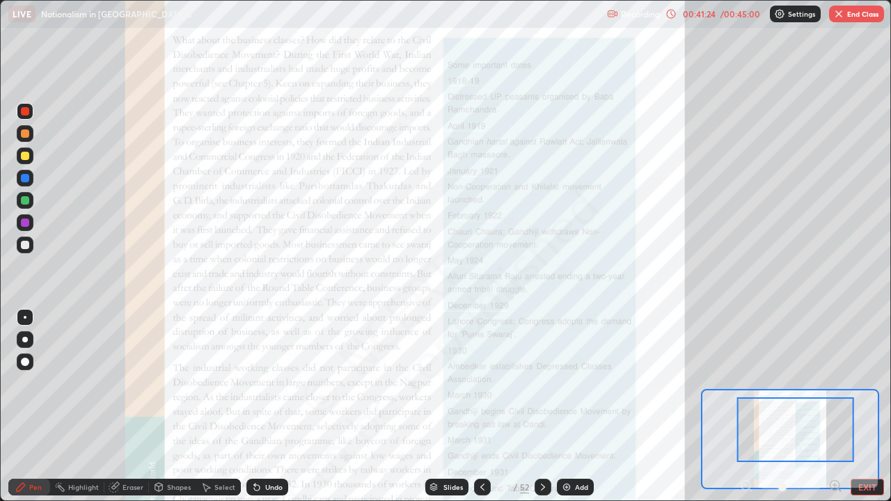
click at [711, 14] on div "00:41:24" at bounding box center [698, 14] width 39 height 8
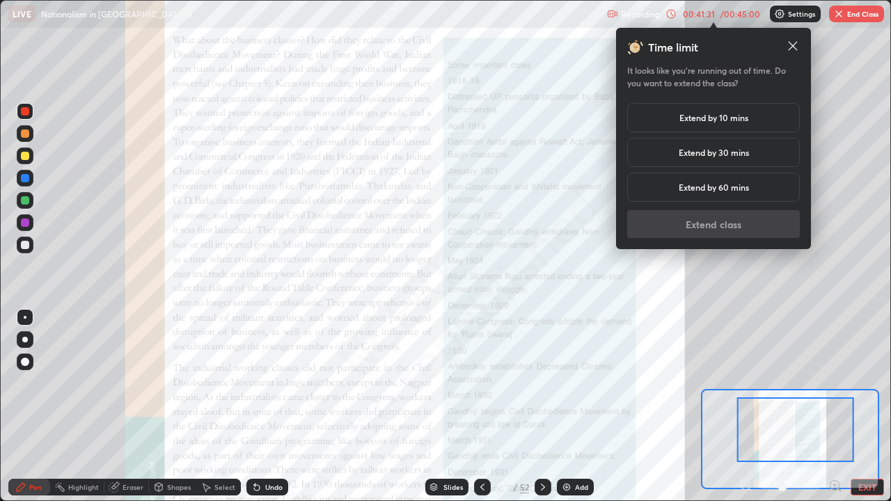
click at [648, 155] on div "Extend by 30 mins" at bounding box center [713, 152] width 173 height 29
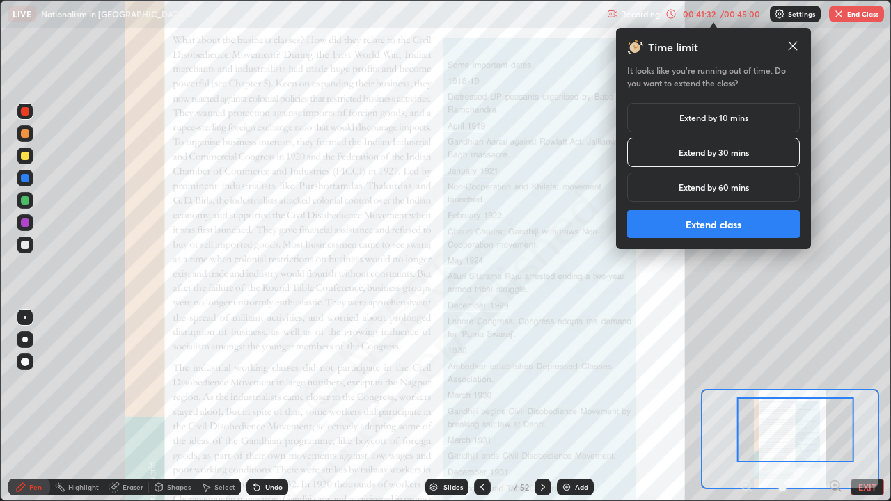
click at [667, 234] on button "Extend class" at bounding box center [713, 224] width 173 height 28
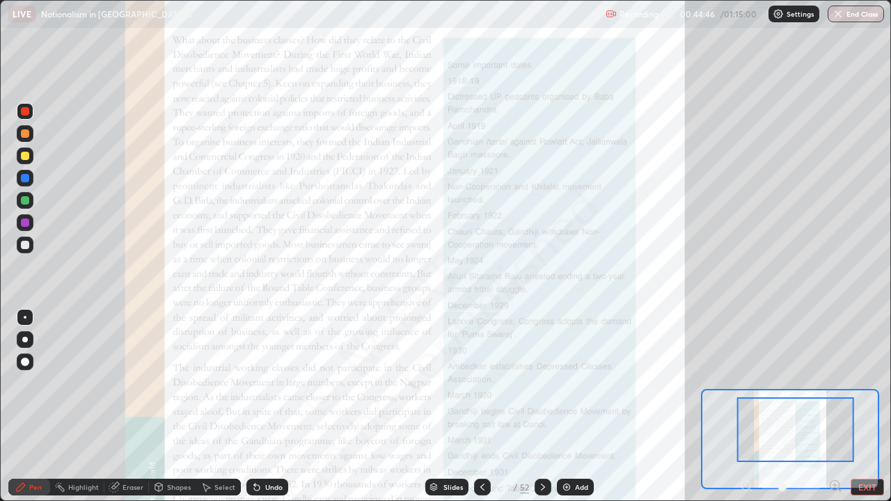
click at [542, 406] on icon at bounding box center [542, 487] width 11 height 11
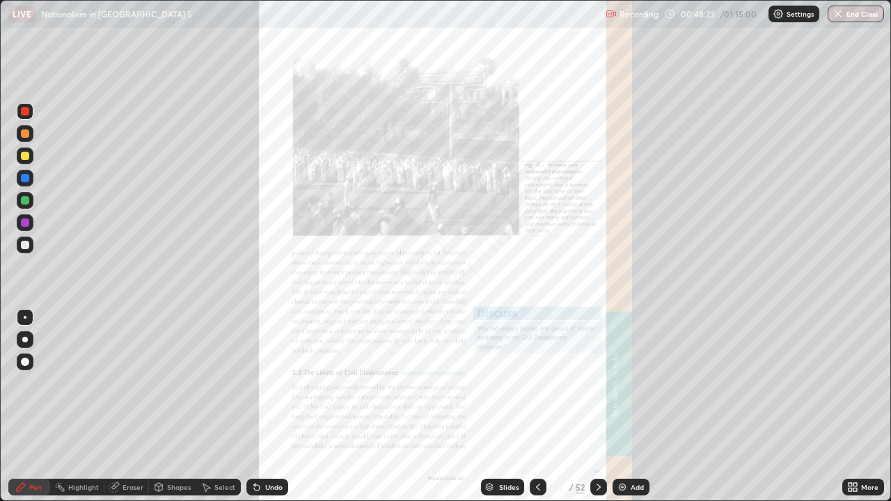
click at [537, 406] on icon at bounding box center [537, 487] width 11 height 11
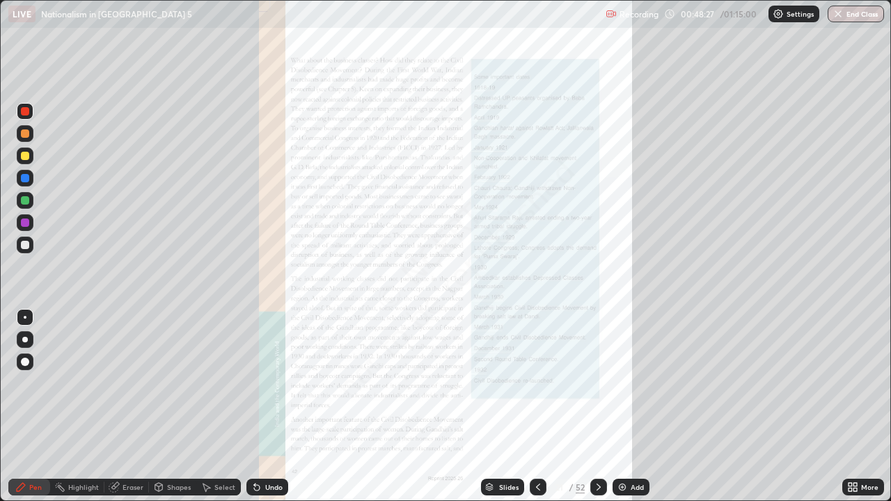
click at [855, 406] on icon at bounding box center [854, 484] width 3 height 3
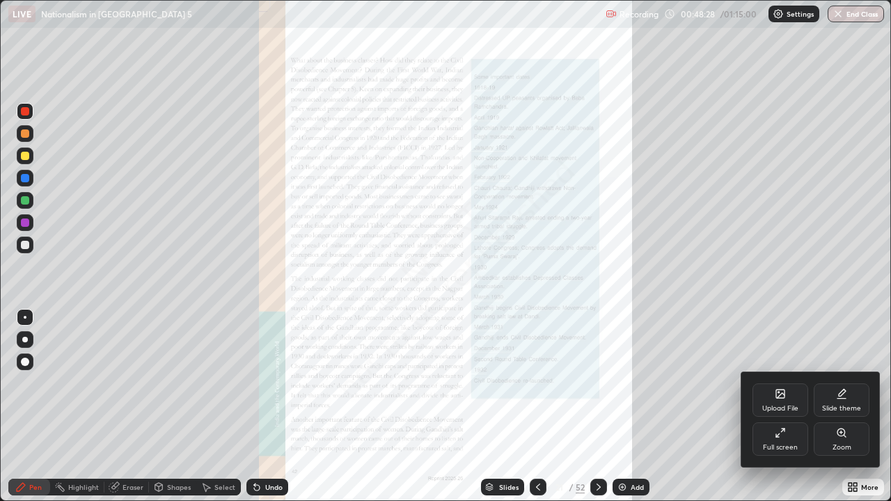
click at [839, 406] on div "Zoom" at bounding box center [842, 438] width 56 height 33
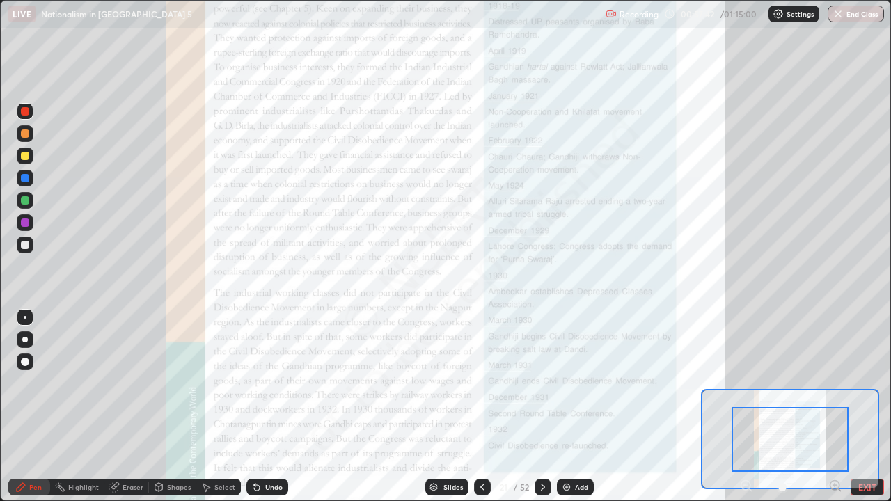
click at [543, 406] on icon at bounding box center [542, 487] width 11 height 11
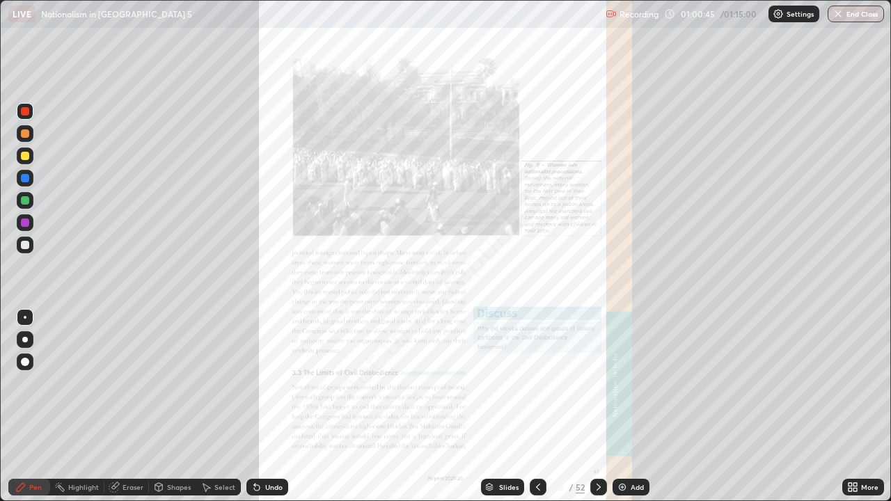
click at [856, 406] on icon at bounding box center [854, 484] width 3 height 3
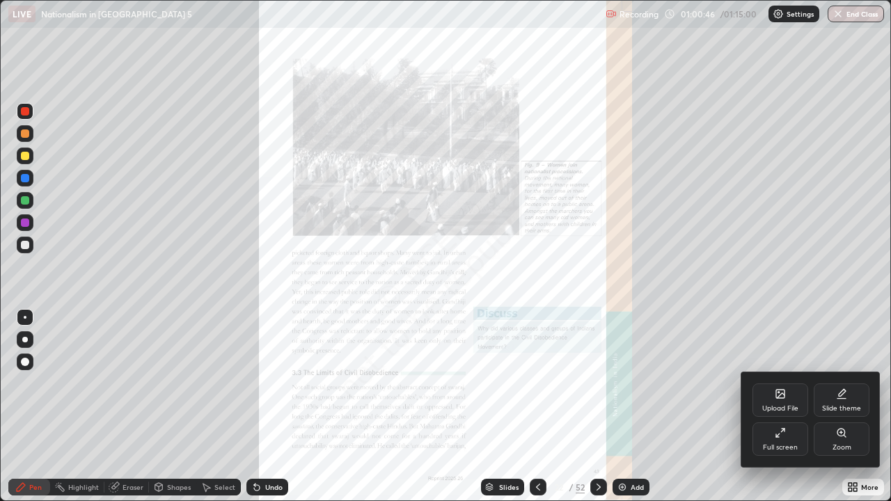
click at [839, 406] on div "Zoom" at bounding box center [842, 438] width 56 height 33
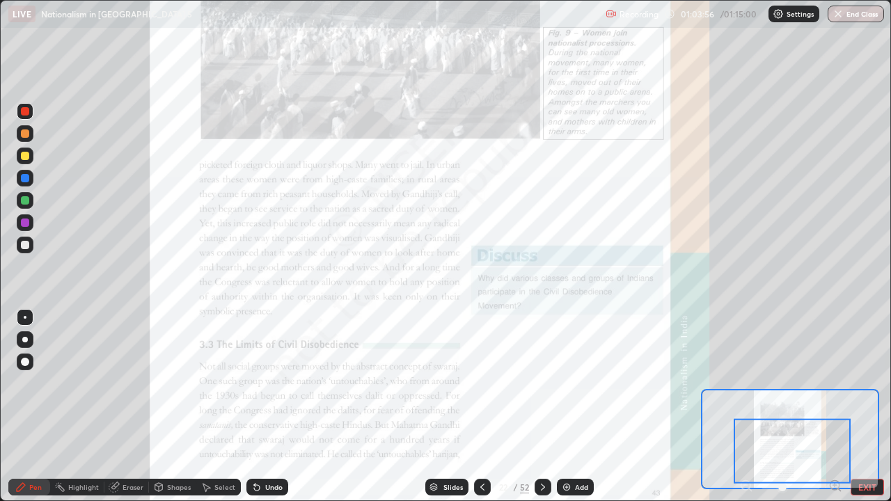
click at [543, 406] on icon at bounding box center [542, 487] width 11 height 11
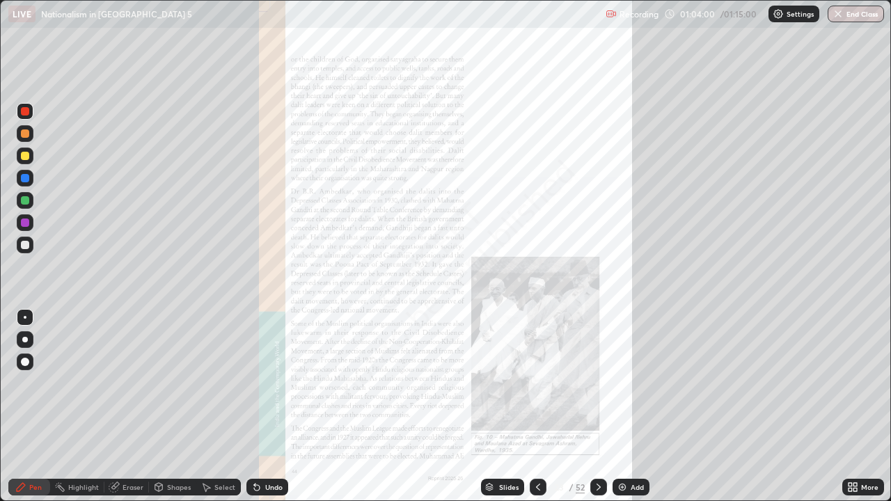
click at [856, 406] on icon at bounding box center [854, 484] width 3 height 3
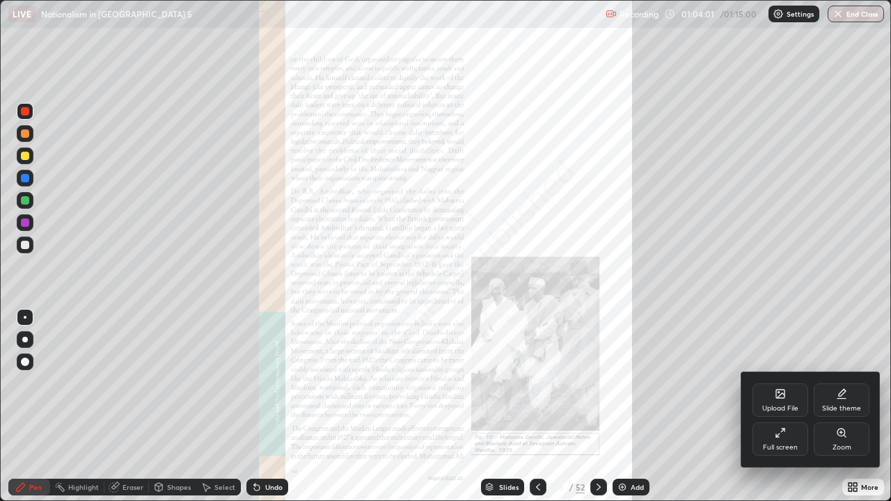
click at [840, 406] on div "Zoom" at bounding box center [841, 447] width 19 height 7
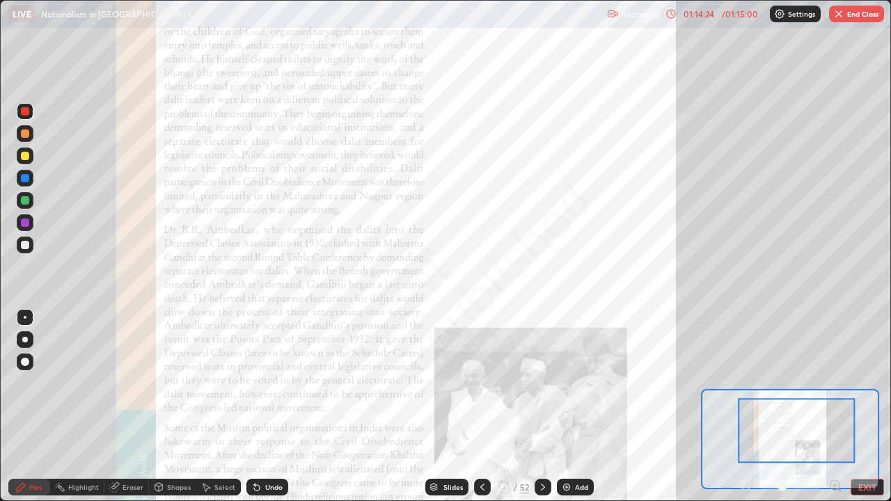
click at [861, 8] on button "End Class" at bounding box center [856, 14] width 55 height 17
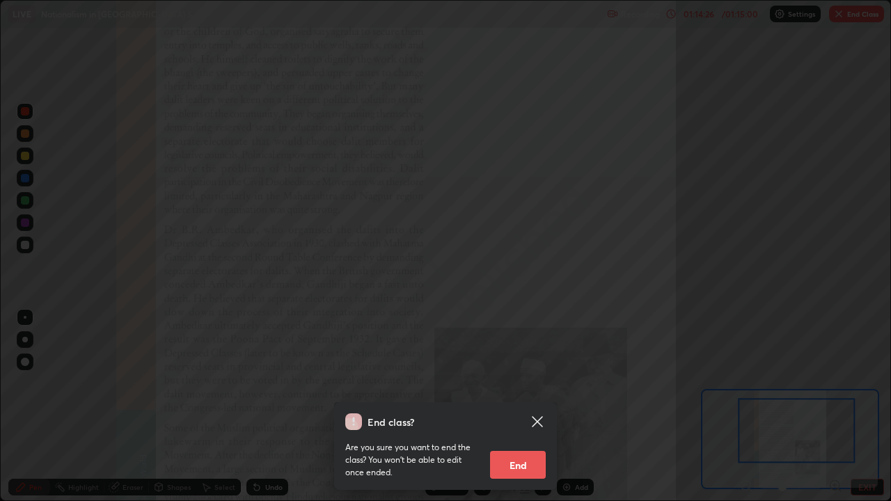
click at [521, 406] on button "End" at bounding box center [518, 465] width 56 height 28
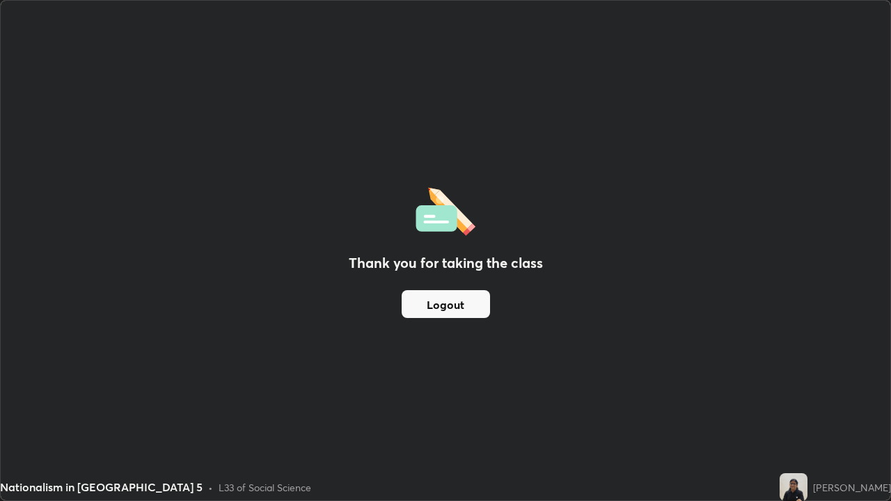
click at [466, 315] on button "Logout" at bounding box center [446, 304] width 88 height 28
